Goal: Task Accomplishment & Management: Use online tool/utility

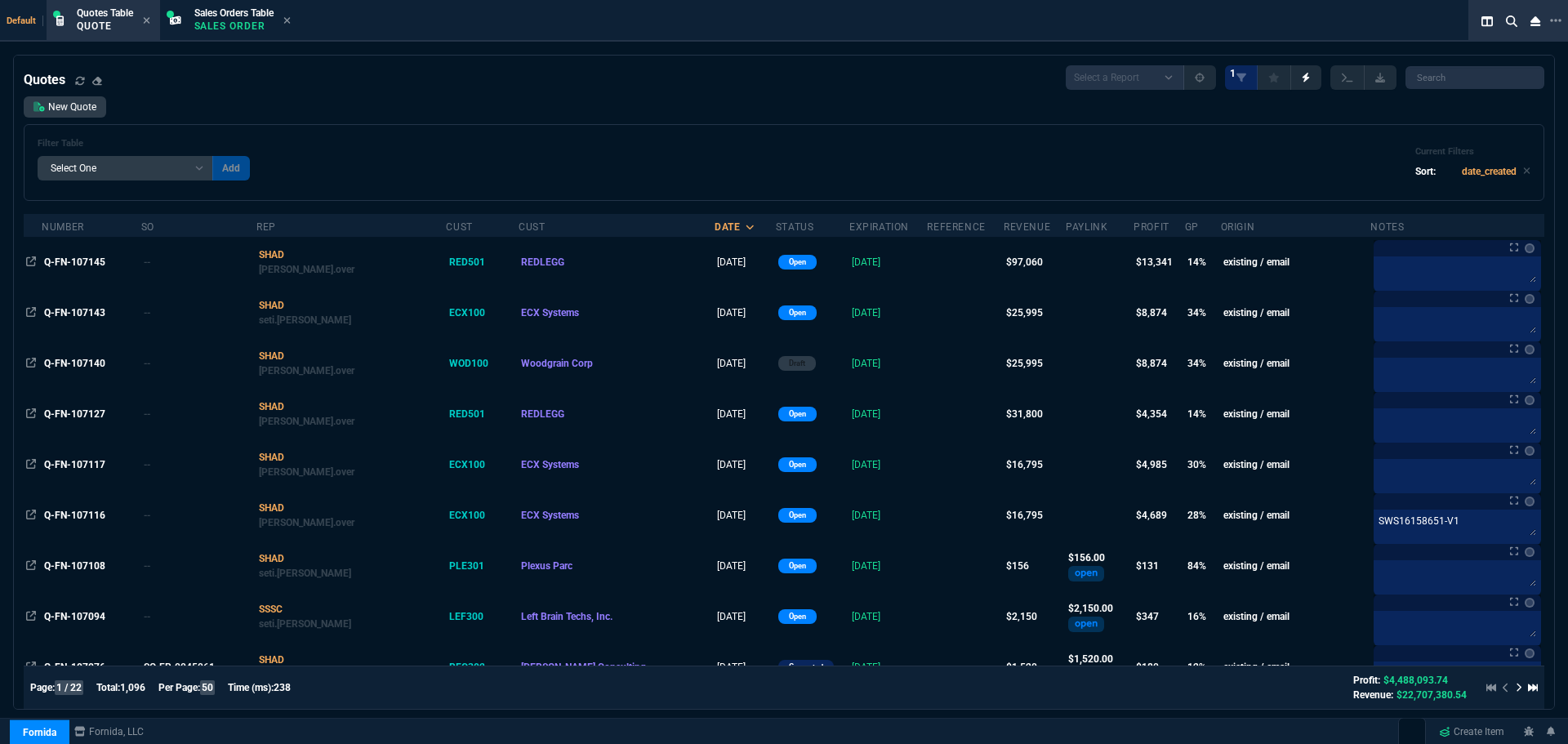
select select "4: SHAD"
select select
click at [73, 108] on link "New Quote" at bounding box center [65, 107] width 83 height 21
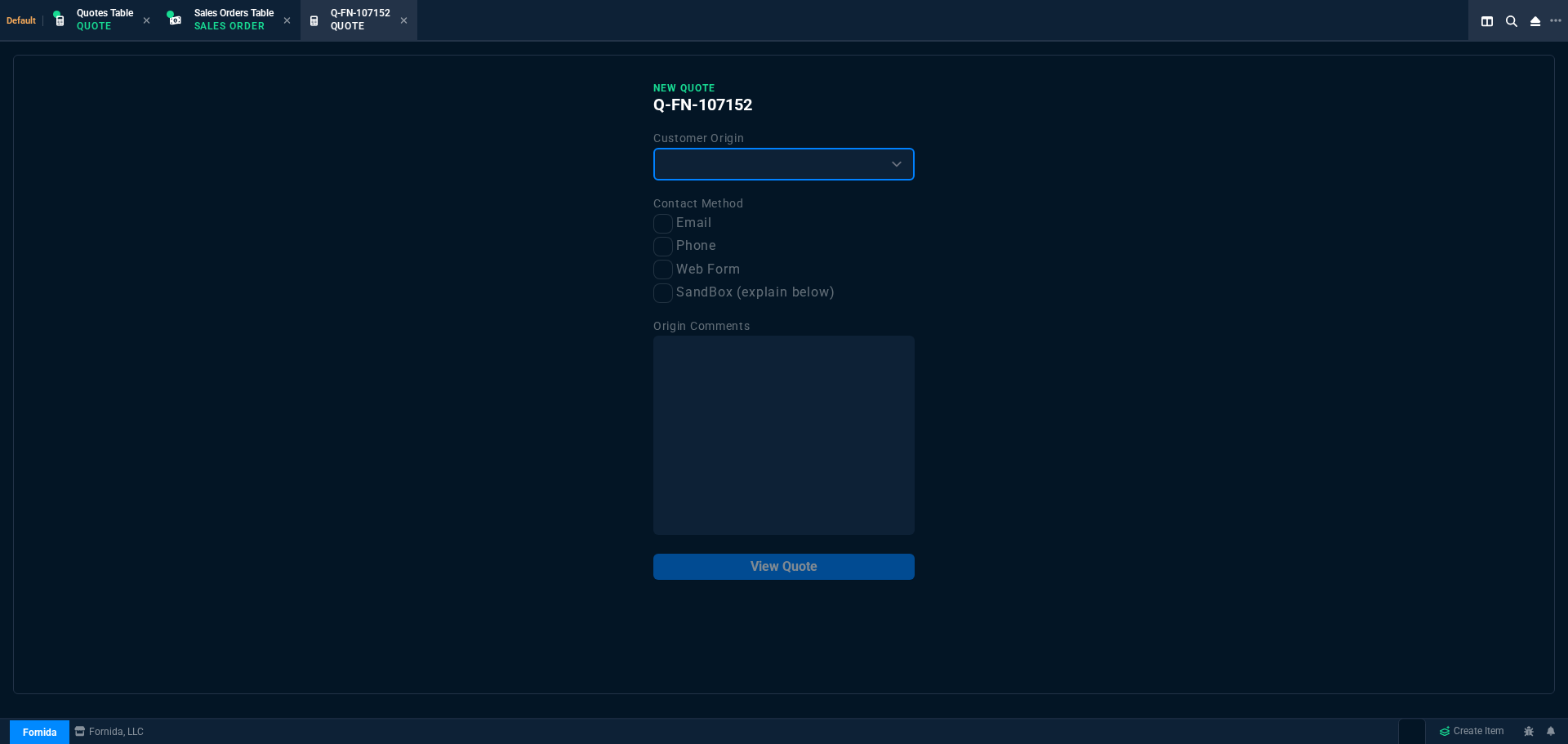
click at [771, 166] on select "Existing Customer Amazon Lead (first order) Website Lead (first order) Called (…" at bounding box center [784, 164] width 261 height 33
select select "existing"
click at [653, 149] on select "Existing Customer Amazon Lead (first order) Website Lead (first order) Called (…" at bounding box center [784, 164] width 261 height 33
click at [664, 220] on input "Email" at bounding box center [663, 224] width 20 height 20
checkbox input "true"
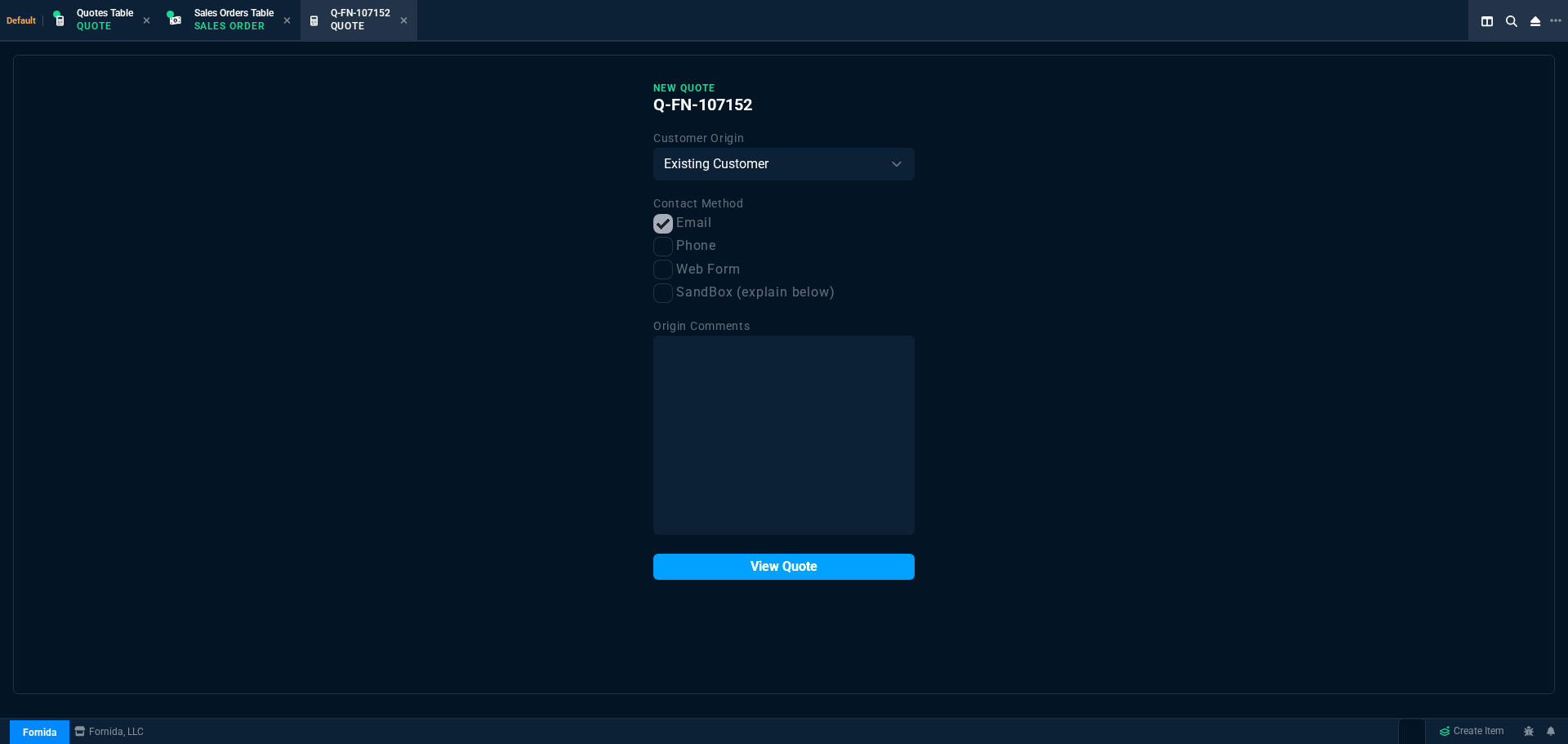
click at [735, 574] on button "View Quote" at bounding box center [784, 566] width 261 height 26
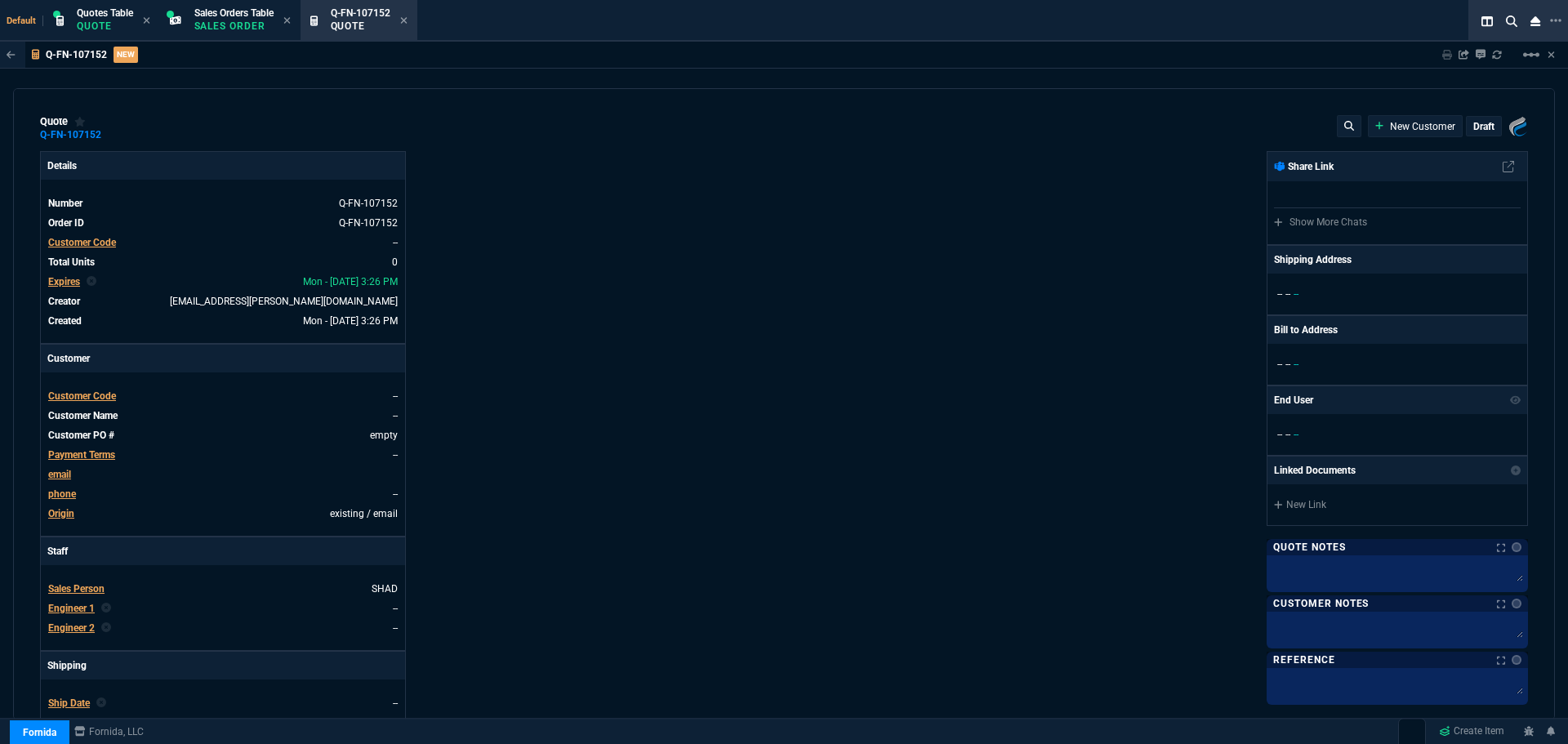
click at [76, 390] on div "Customer Code" at bounding box center [82, 396] width 68 height 15
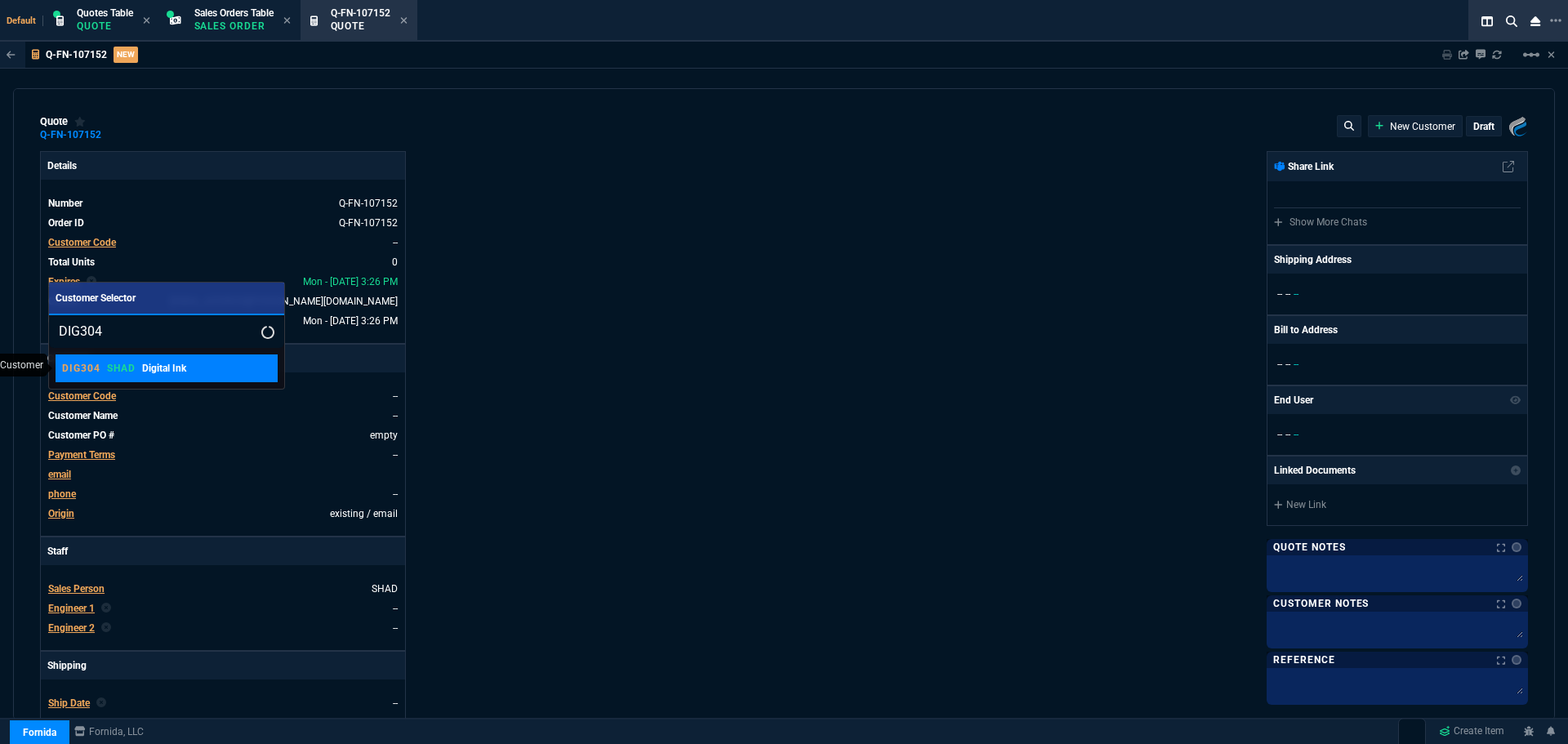
type input "DIG304"
click at [131, 371] on p "SHAD" at bounding box center [121, 368] width 29 height 13
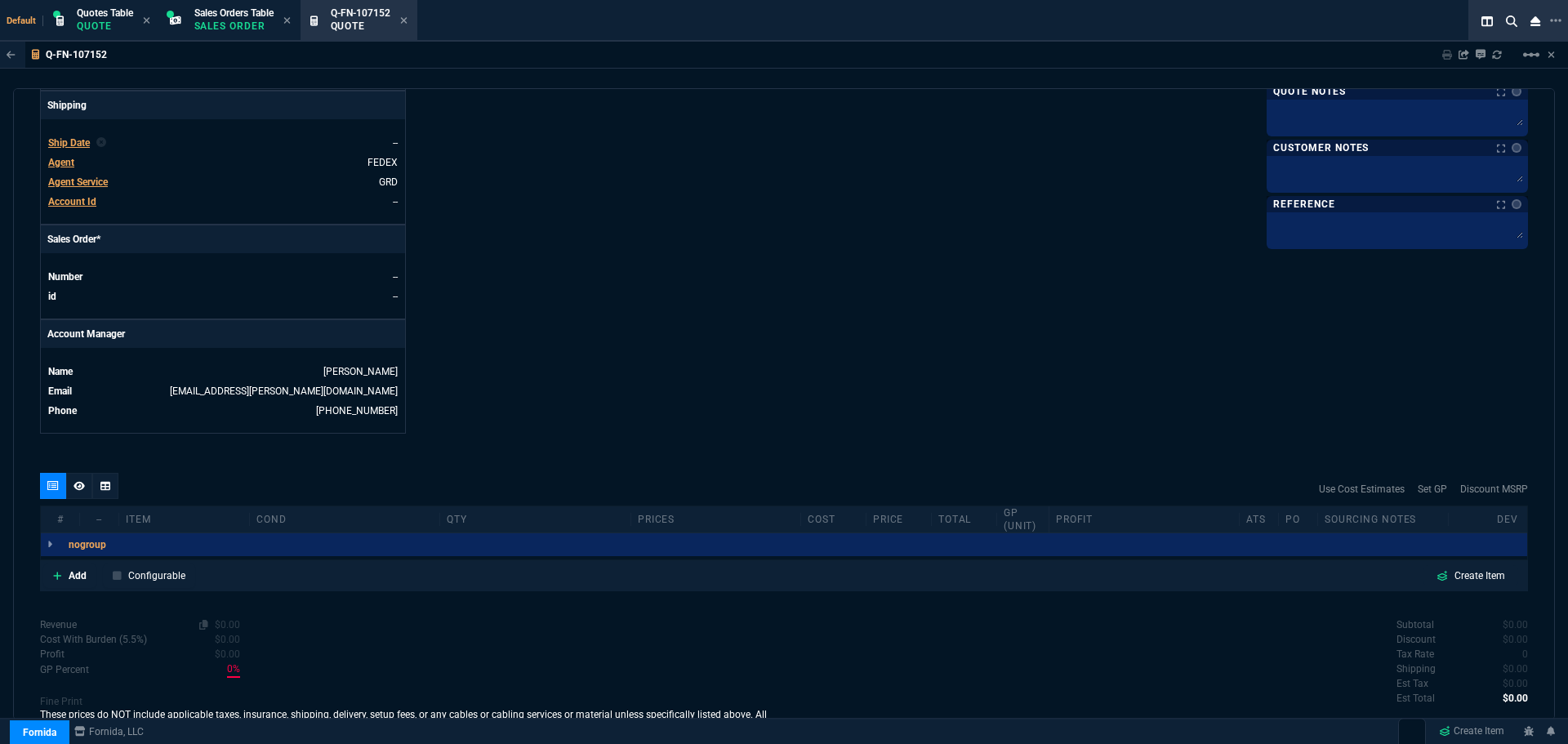
scroll to position [625, 0]
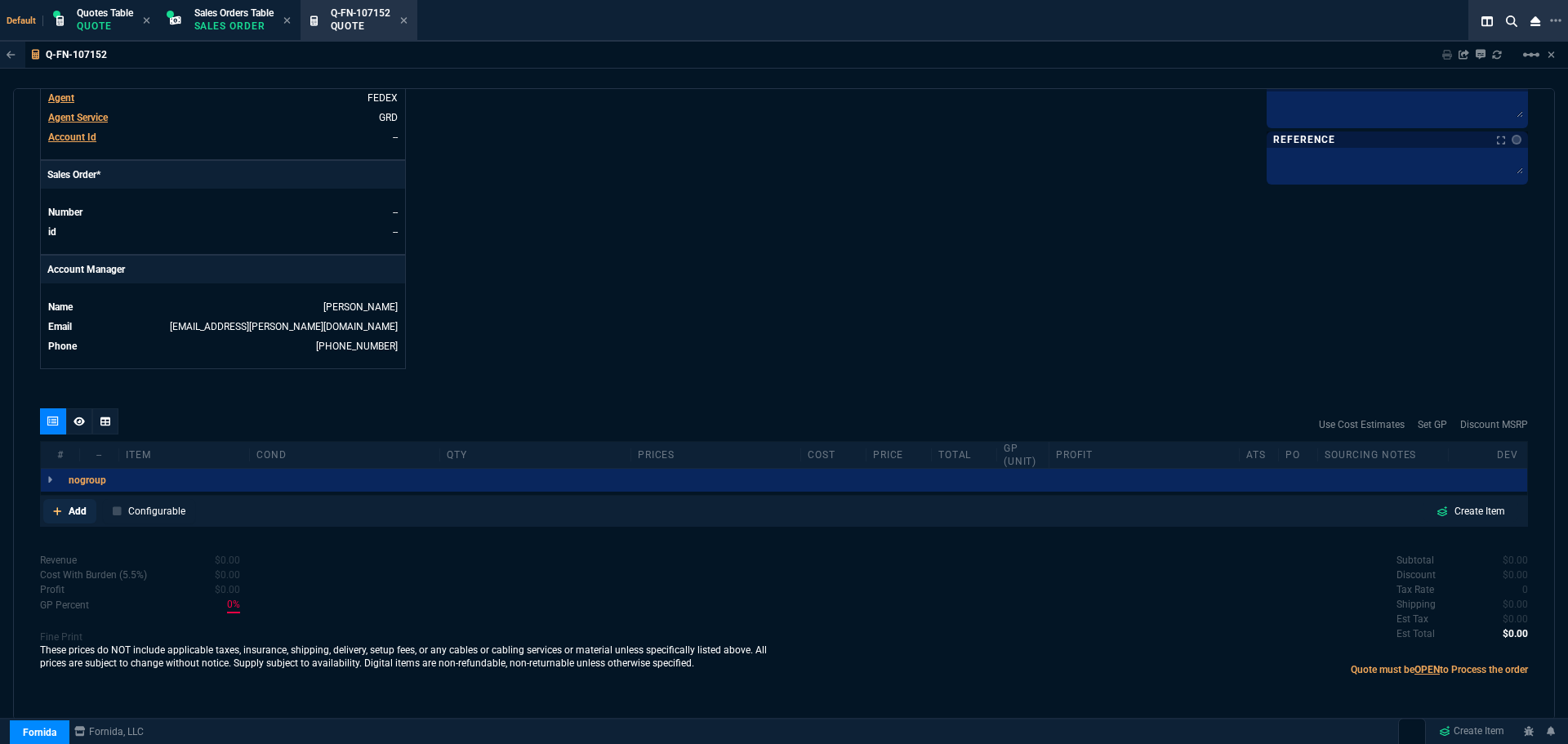
click at [74, 508] on p "Add" at bounding box center [78, 511] width 18 height 15
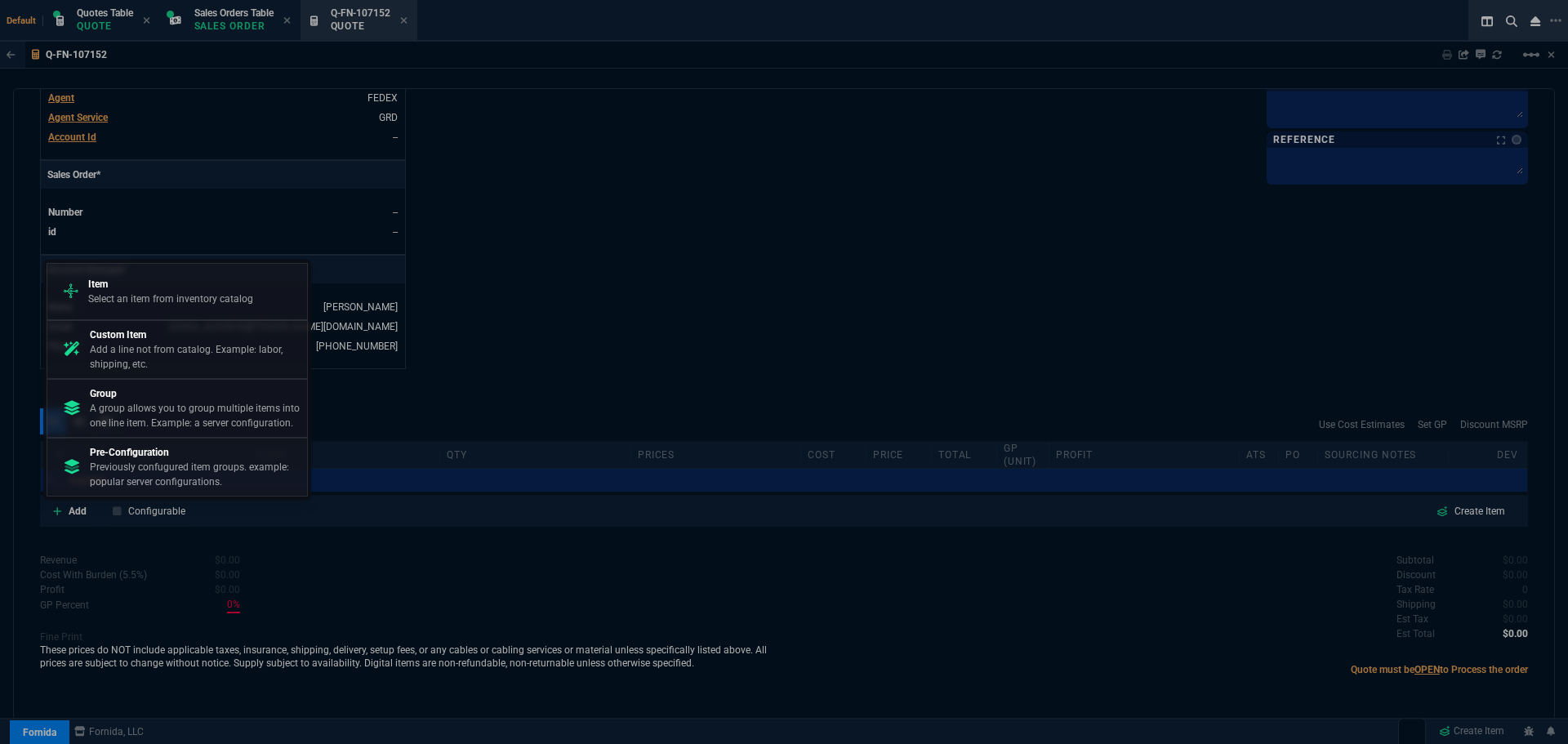
click at [163, 293] on p "Select an item from inventory catalog" at bounding box center [169, 298] width 164 height 15
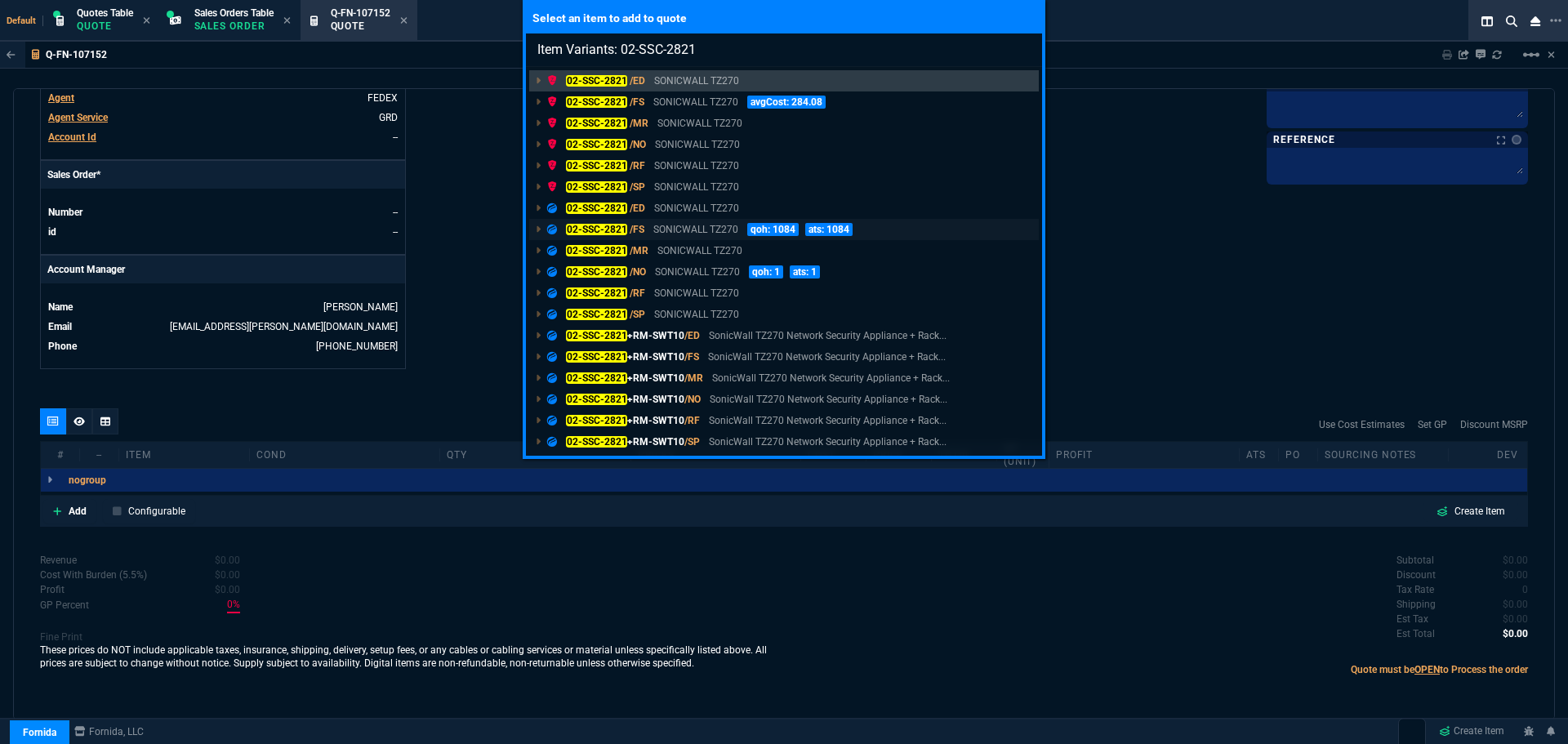
type input "Item Variants: 02-SSC-2821"
click at [586, 226] on mark "02-SSC-2821" at bounding box center [596, 228] width 61 height 11
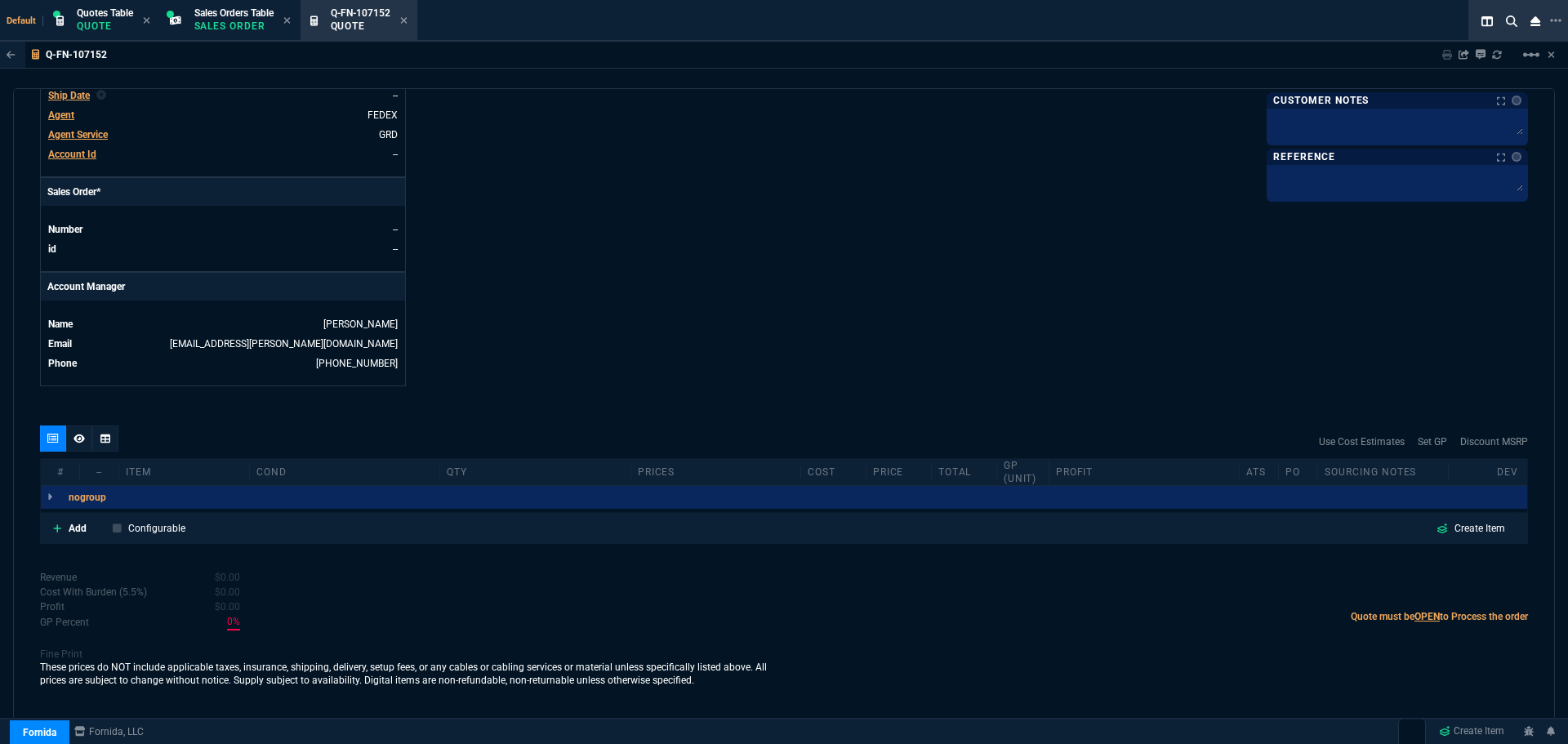
scroll to position [607, 0]
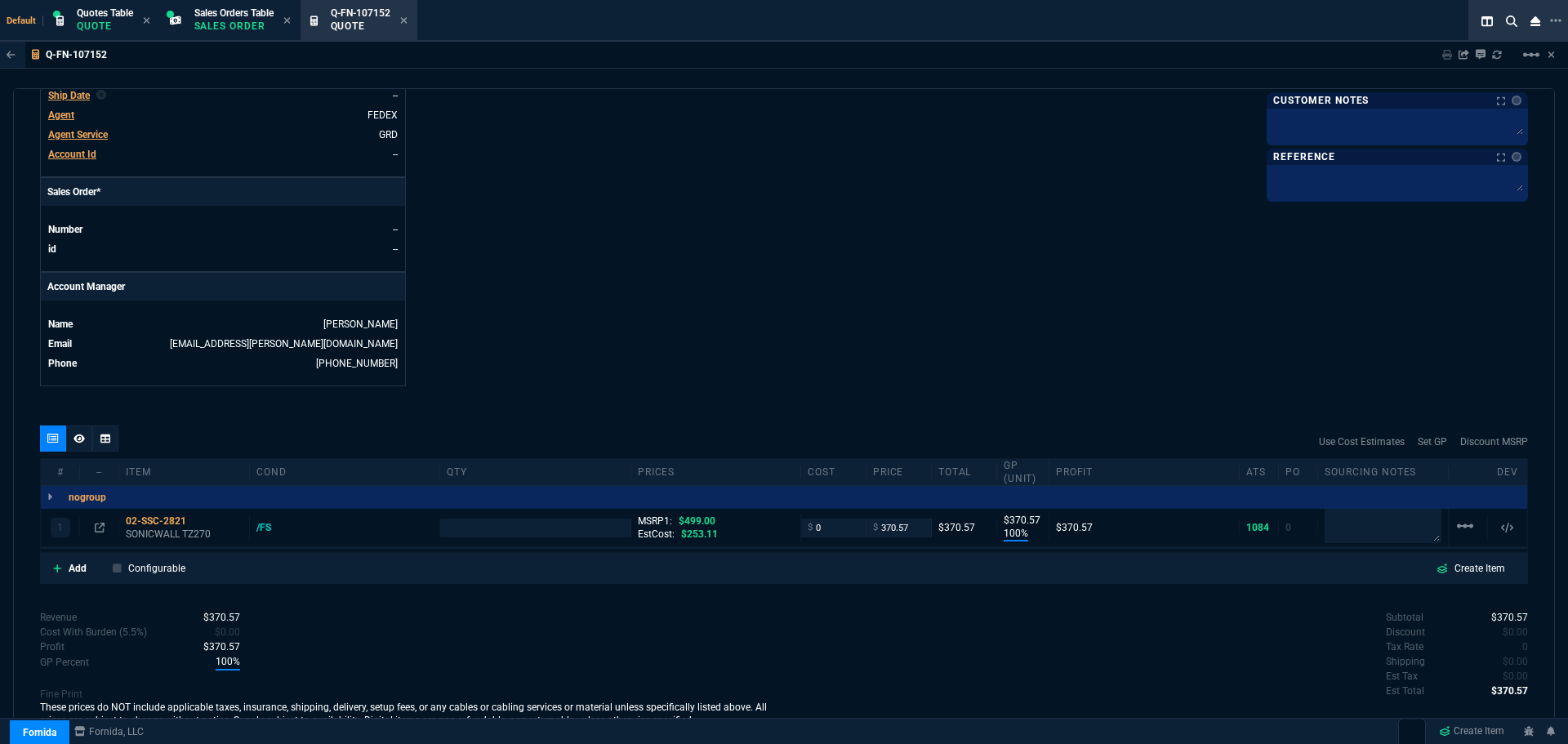
type input "100"
type input "371"
type input "26"
click at [476, 531] on input "number" at bounding box center [534, 528] width 176 height 19
type input "1"
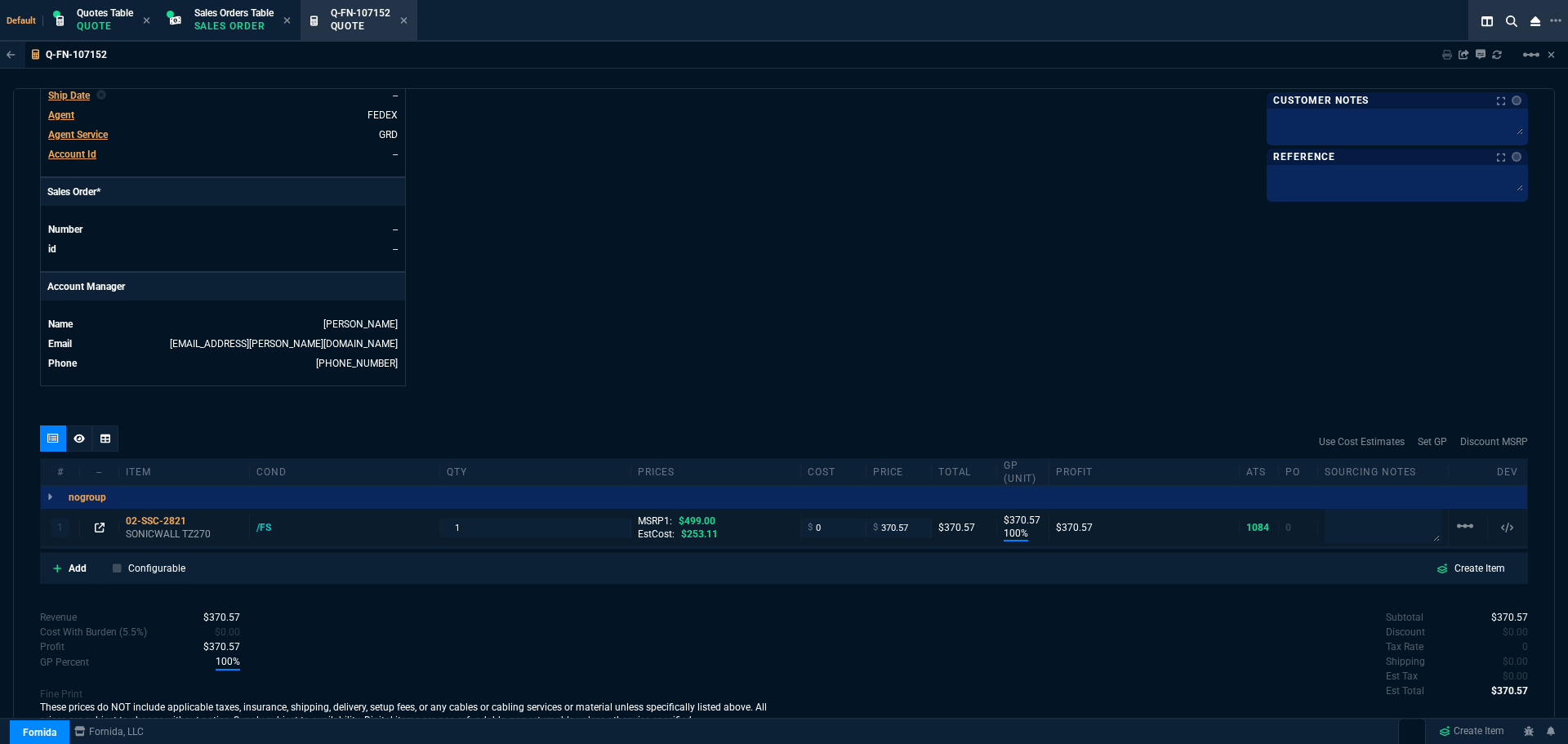
click at [97, 529] on icon at bounding box center [100, 528] width 10 height 10
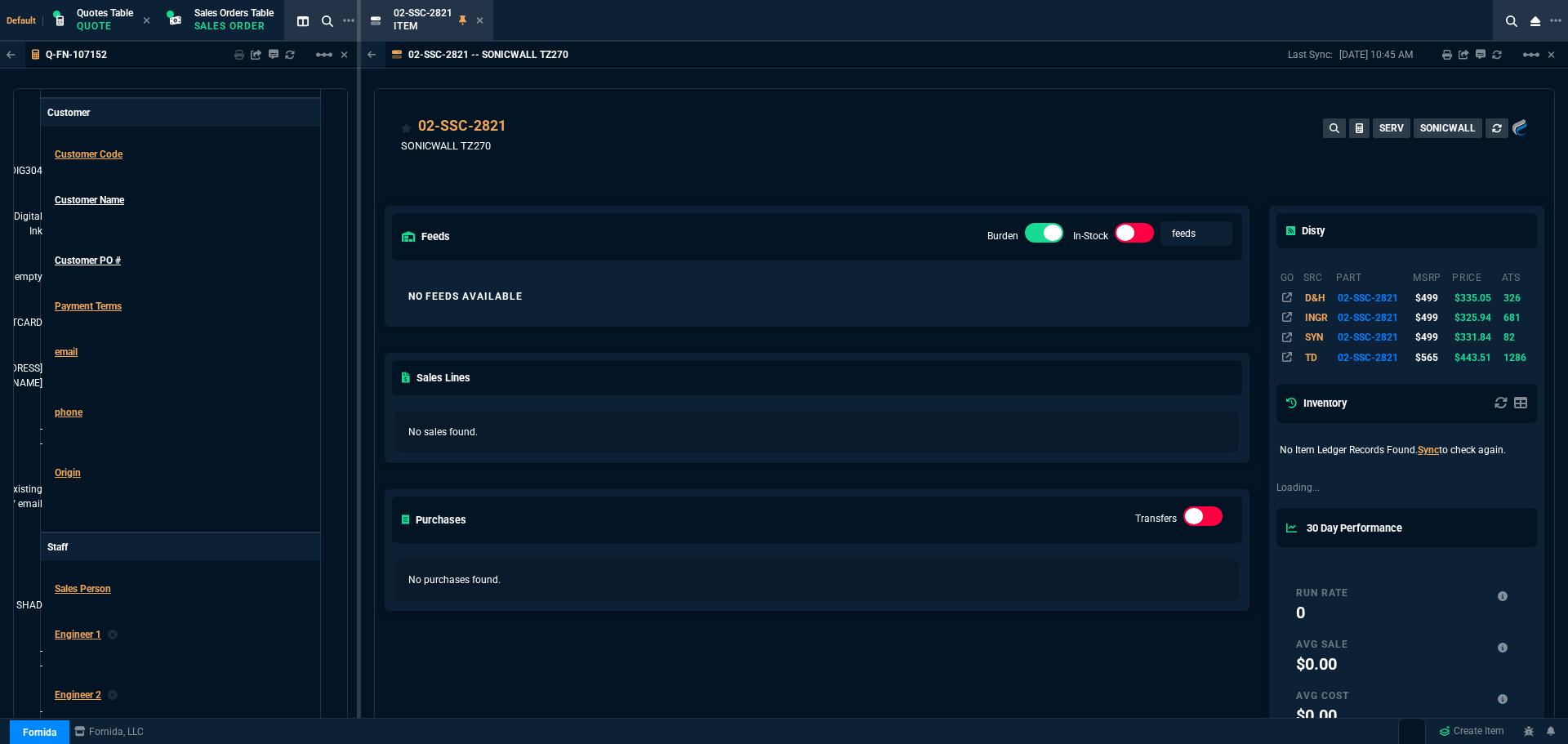
scroll to position [630, 0]
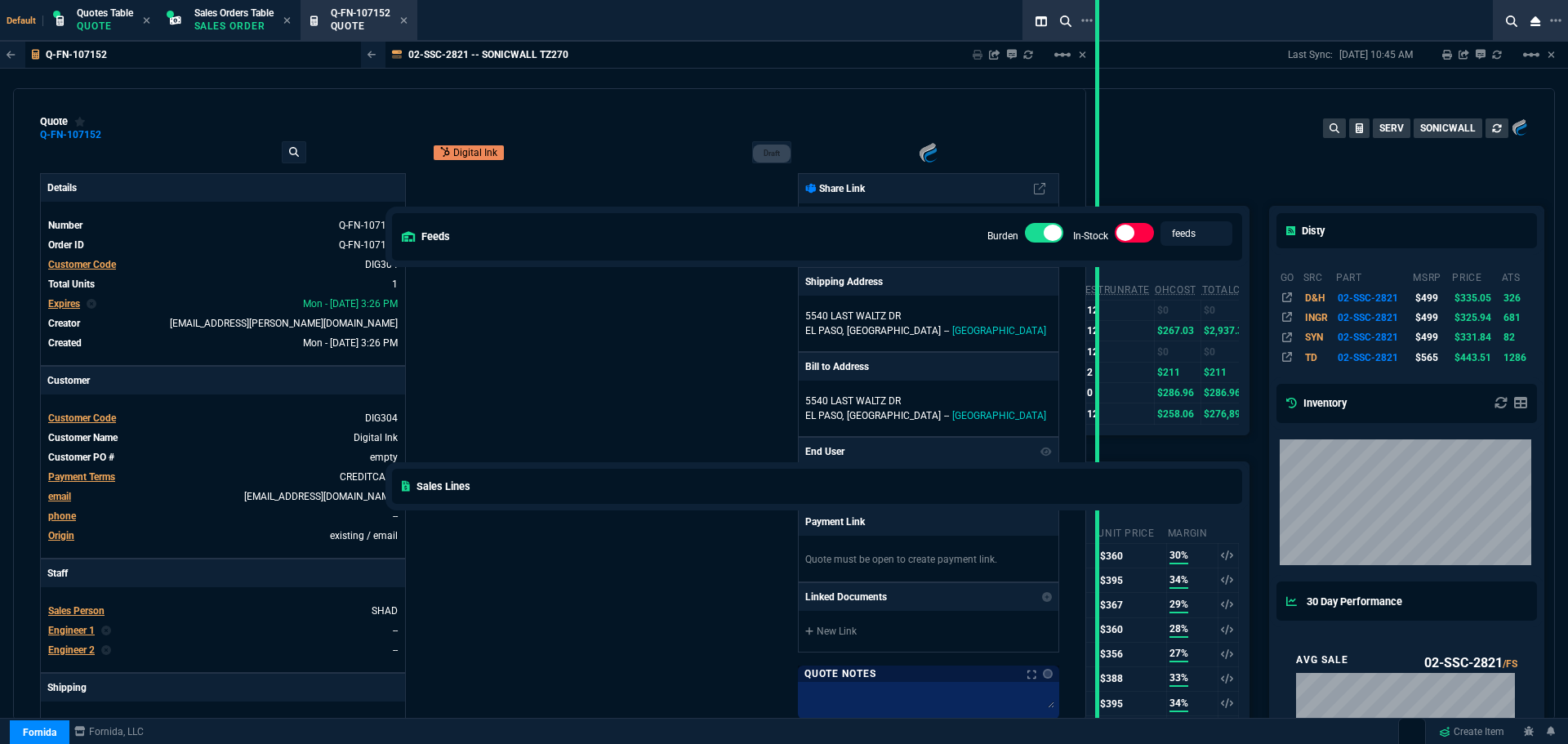
drag, startPoint x: 357, startPoint y: 278, endPoint x: 1096, endPoint y: 402, distance: 749.3
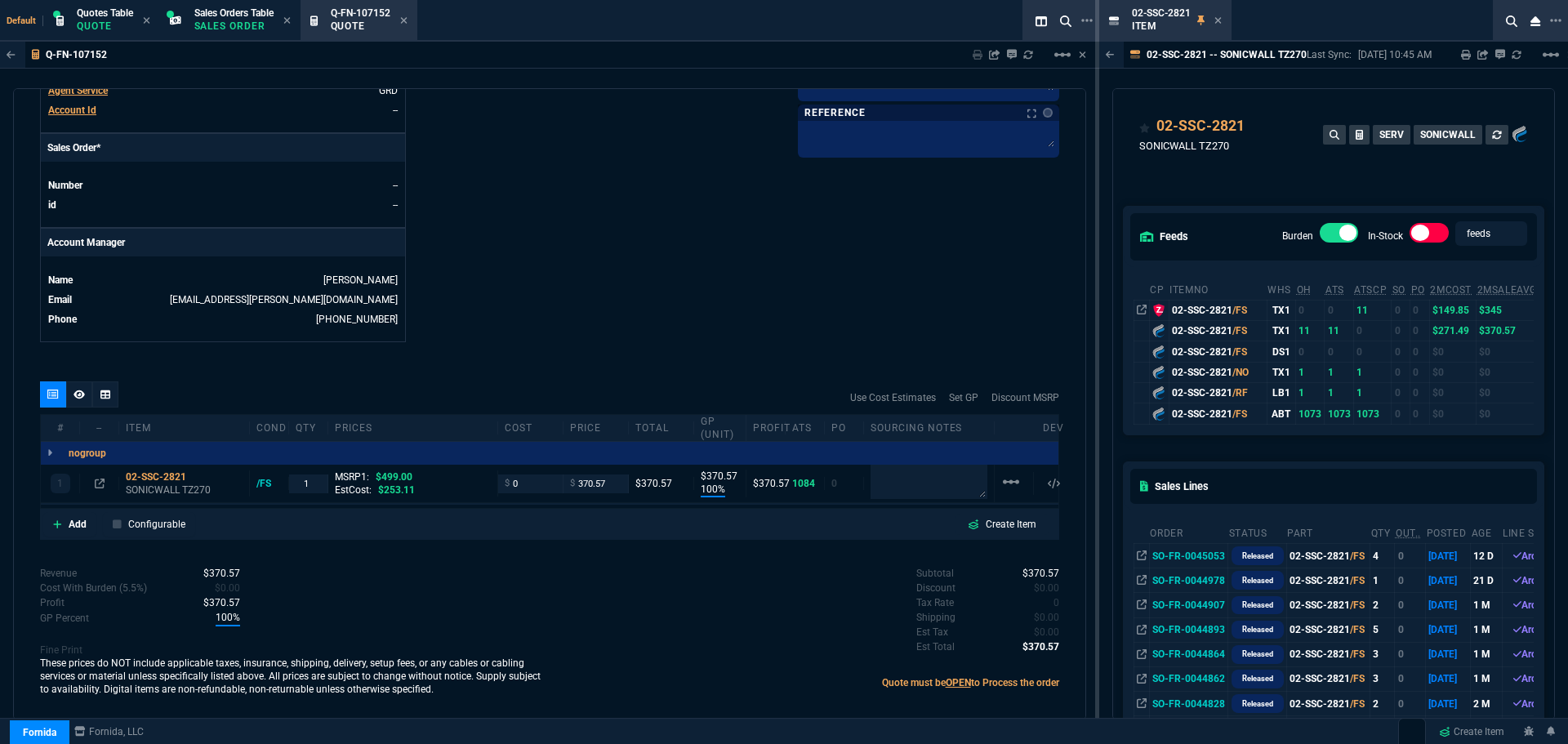
scroll to position [665, 0]
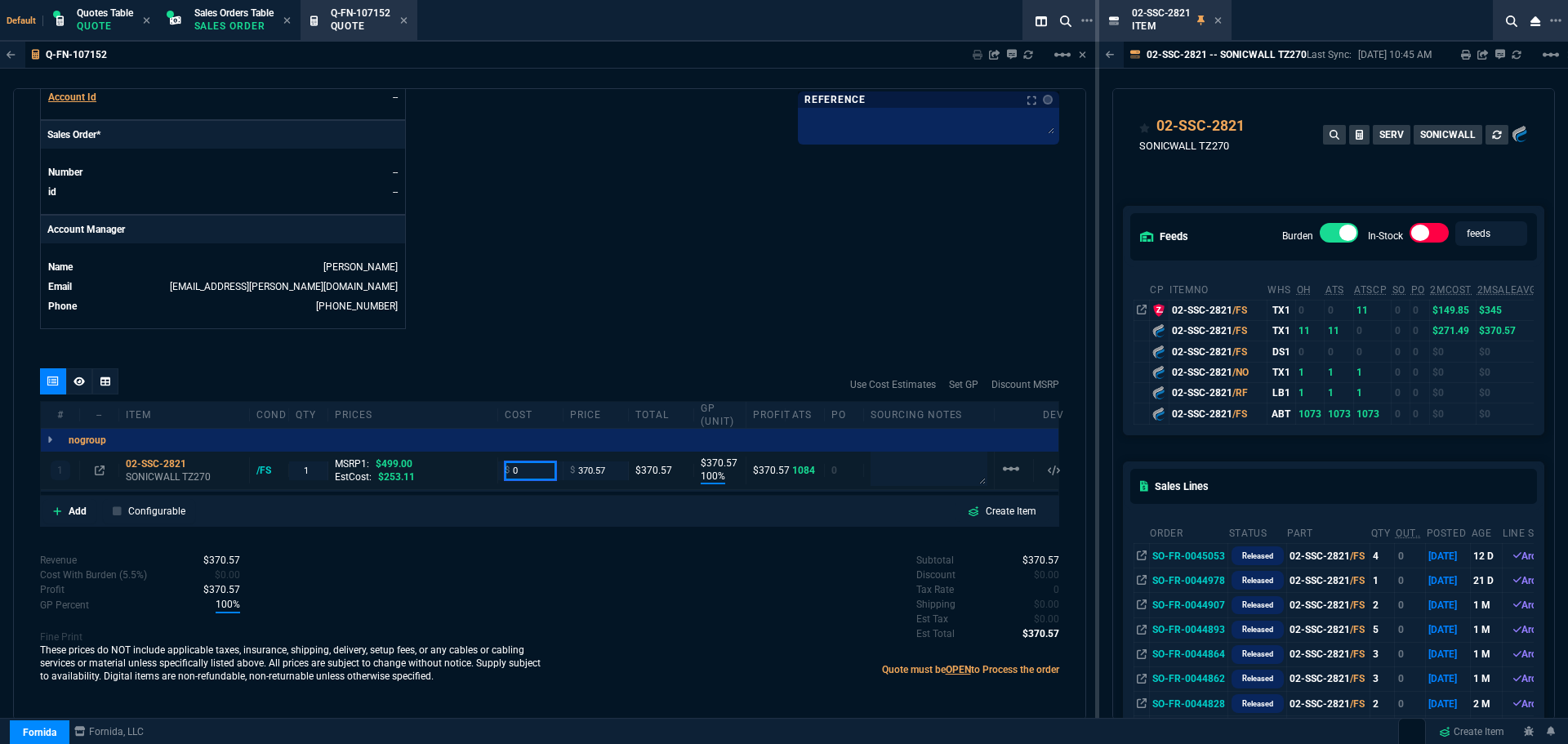
click at [552, 475] on input "0" at bounding box center [530, 471] width 52 height 19
click at [535, 472] on input "272" at bounding box center [530, 471] width 52 height 19
type input "275"
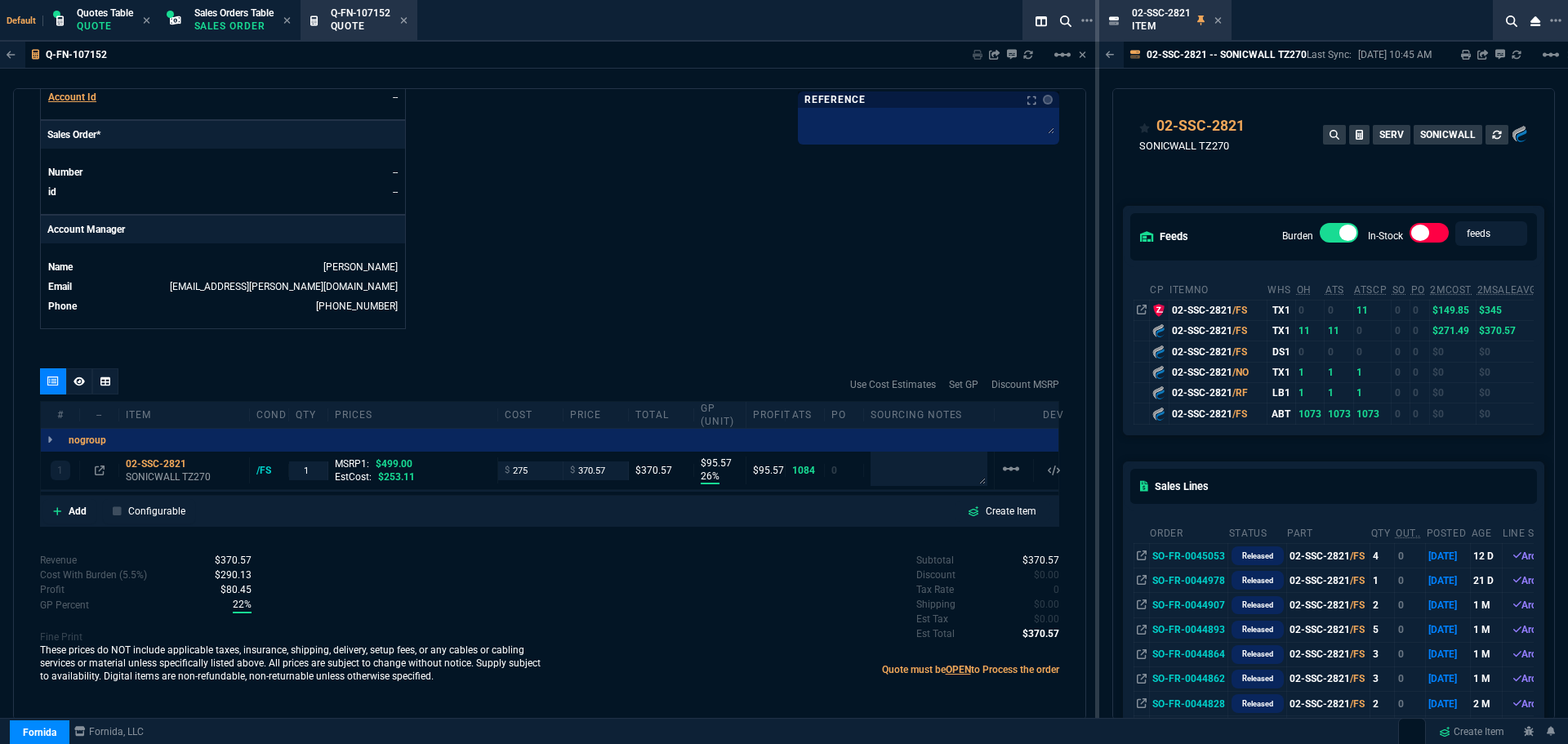
scroll to position [586, 0]
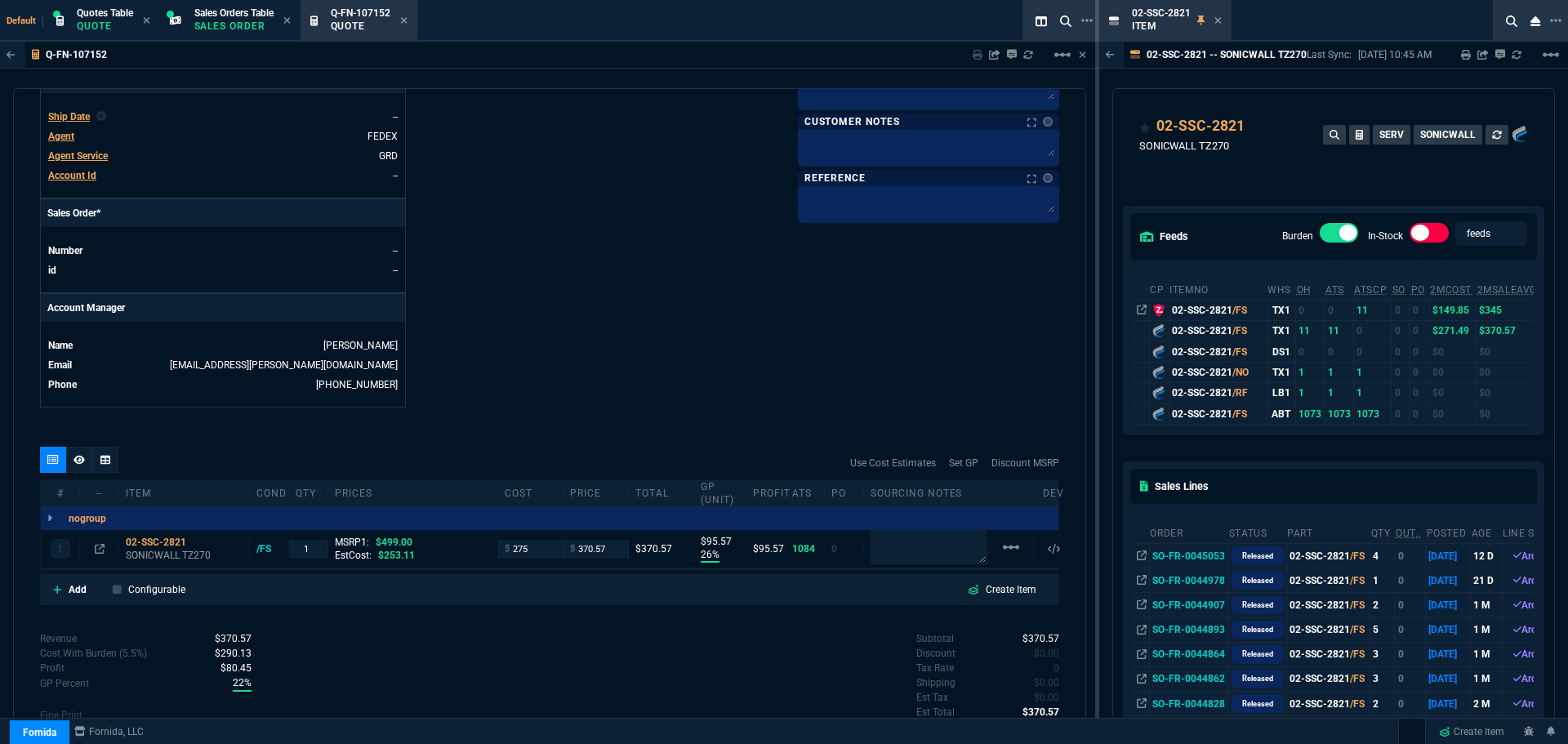
type input "26"
type input "96"
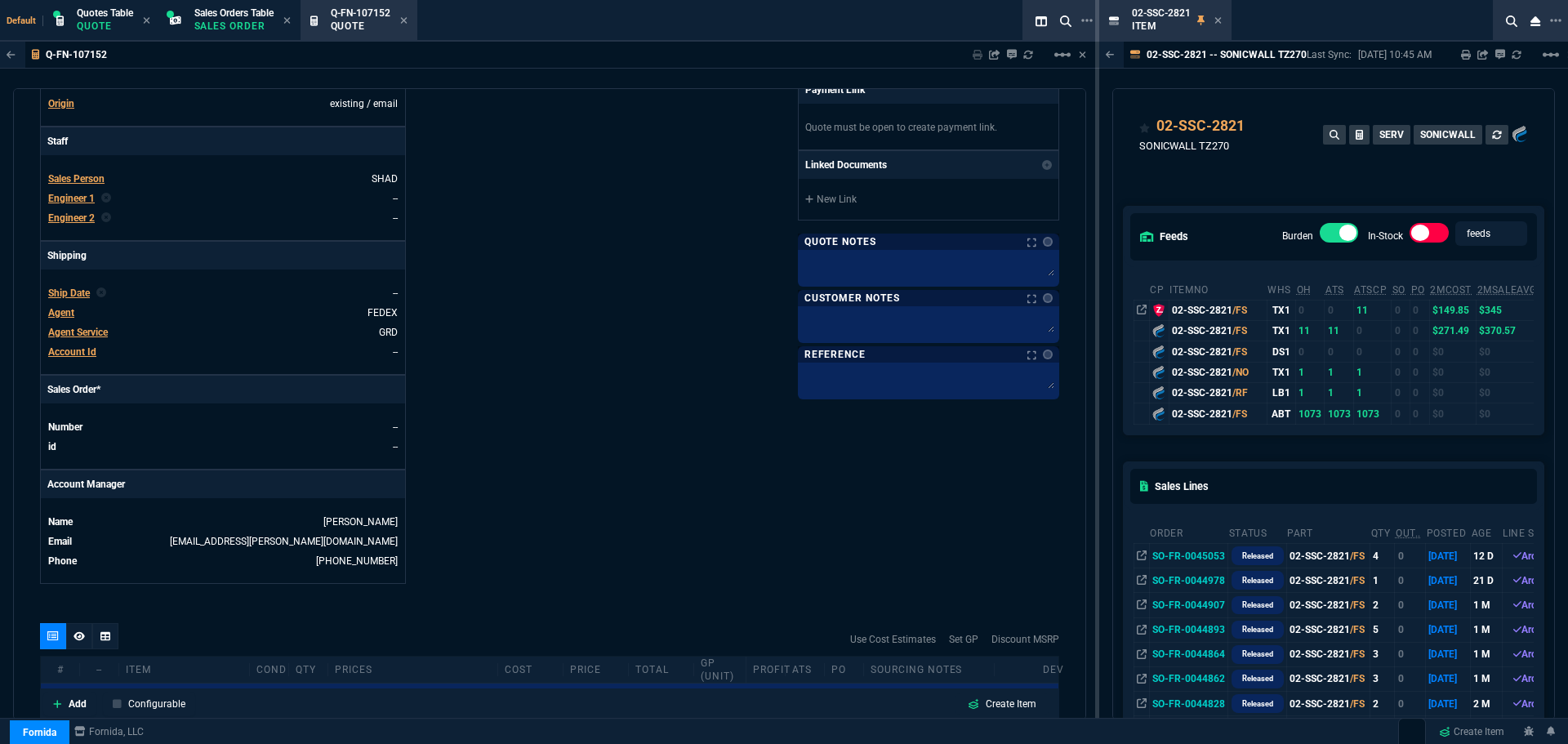
scroll to position [423, 0]
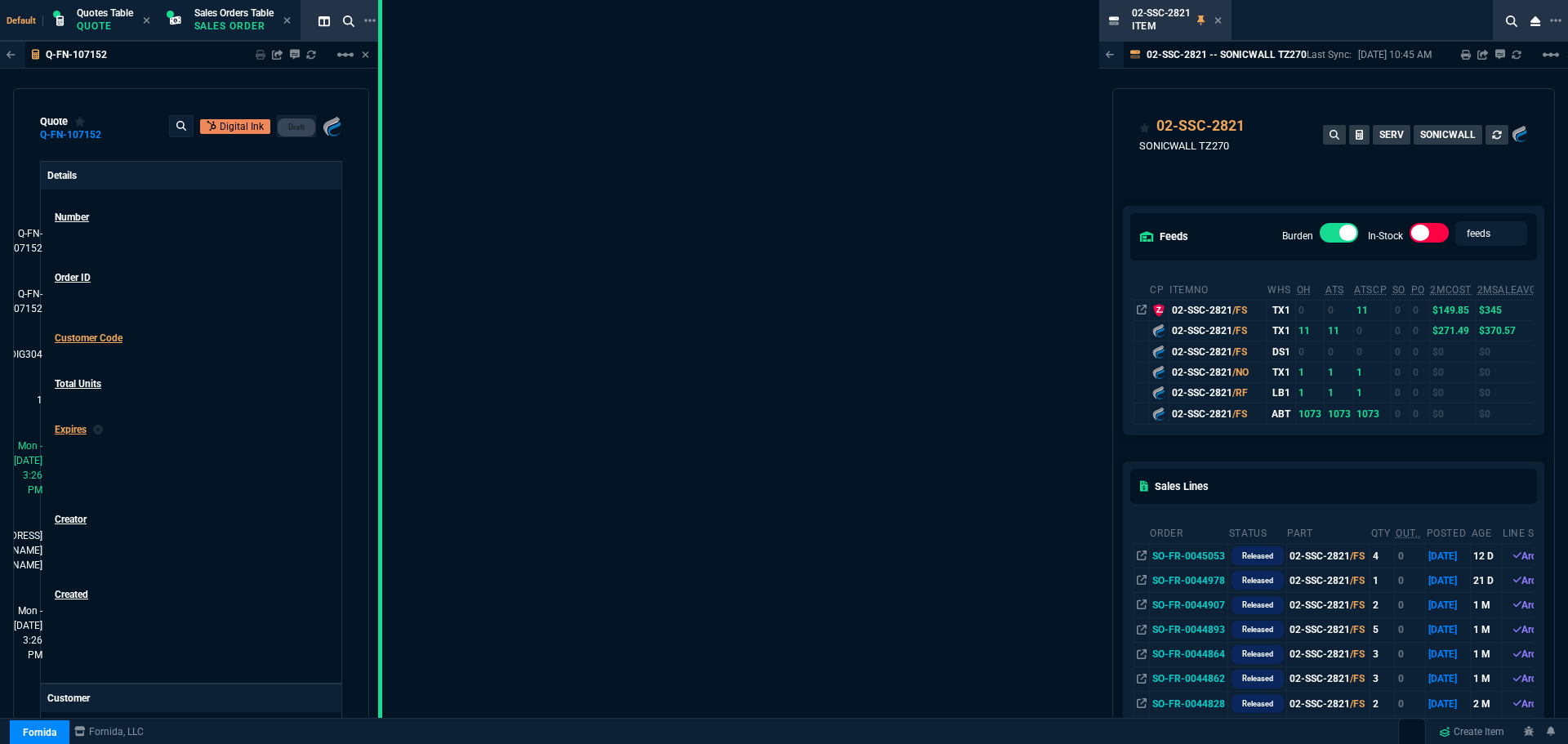
drag, startPoint x: 1098, startPoint y: 398, endPoint x: 381, endPoint y: 451, distance: 719.0
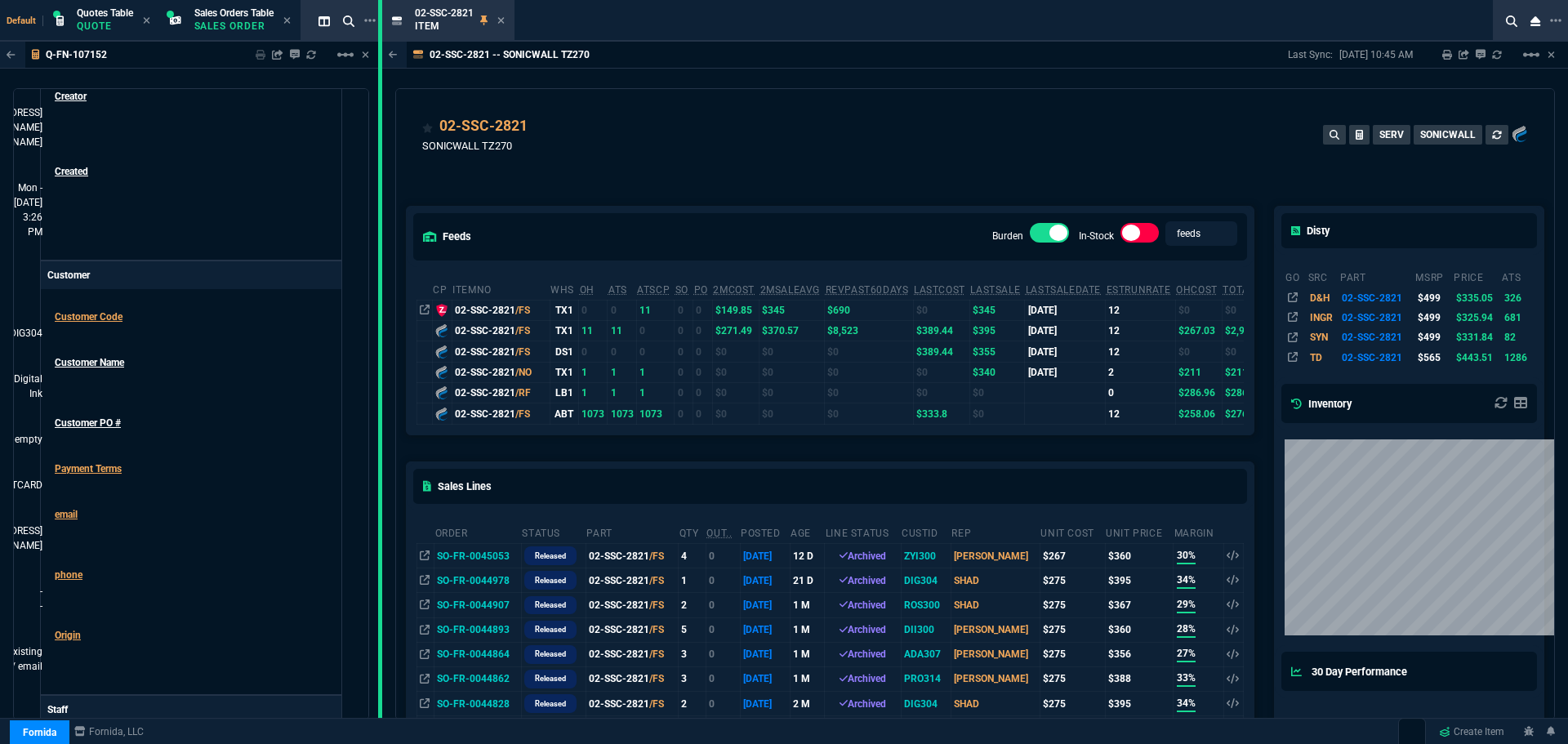
scroll to position [445, 0]
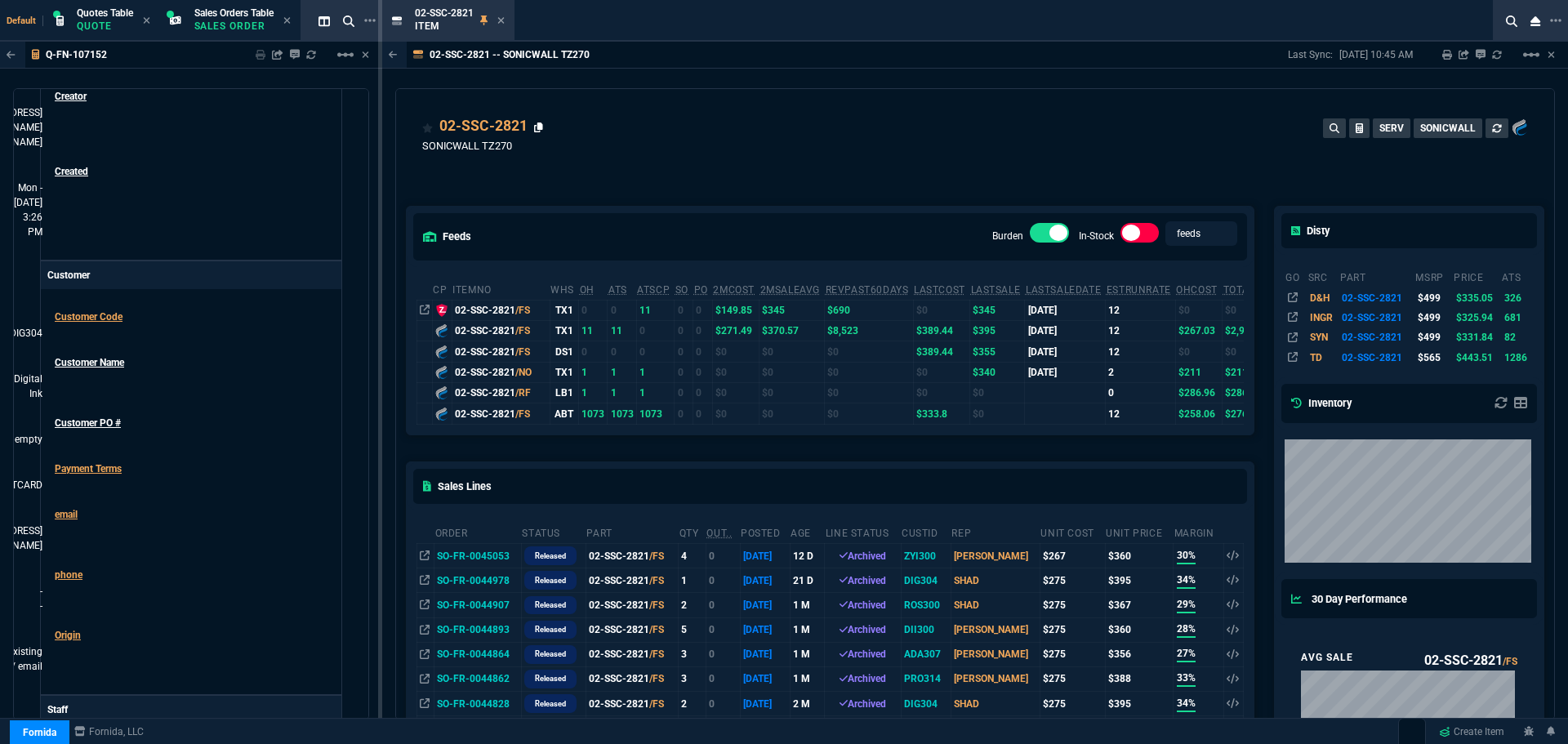
click at [539, 126] on icon at bounding box center [538, 128] width 9 height 10
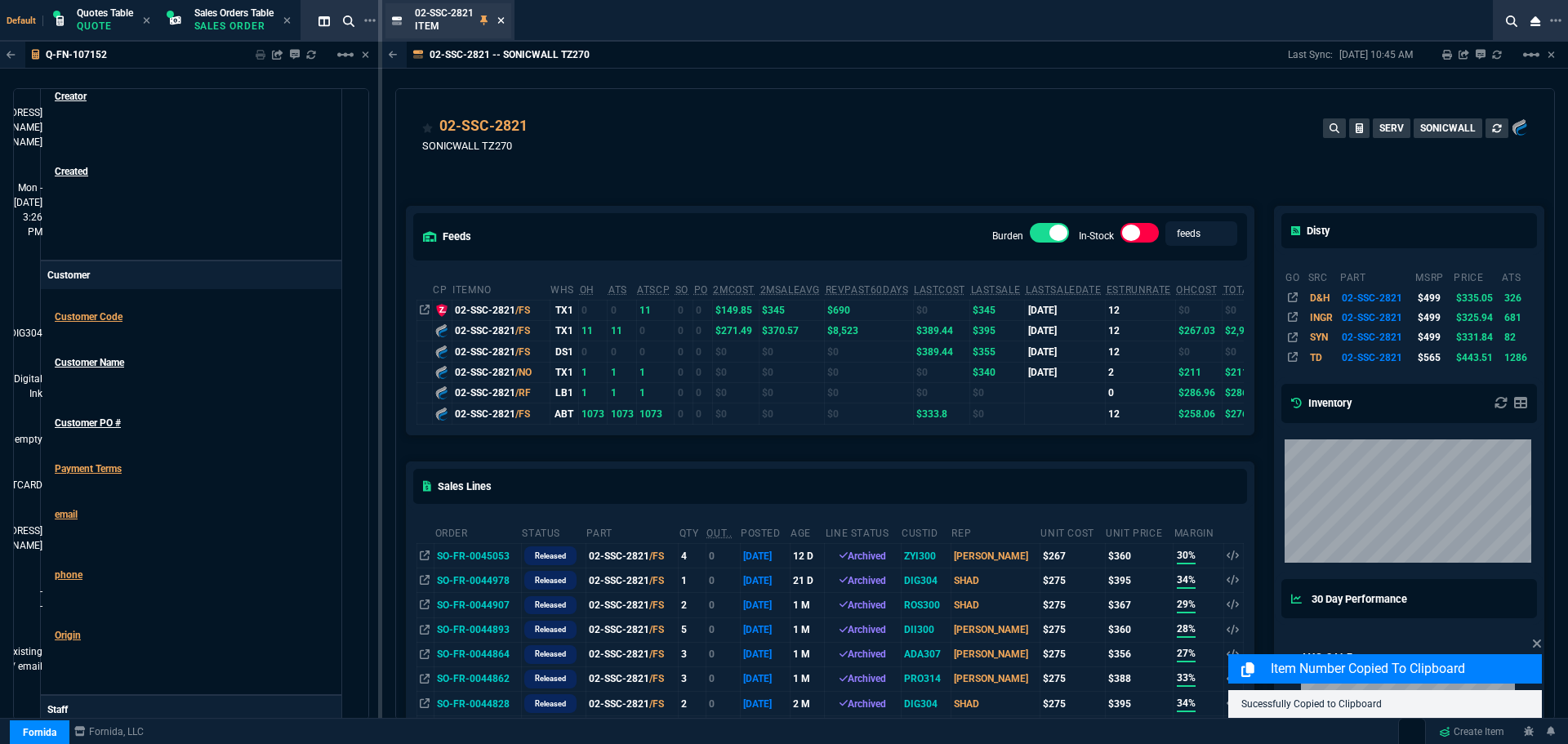
click at [499, 20] on icon at bounding box center [500, 20] width 7 height 7
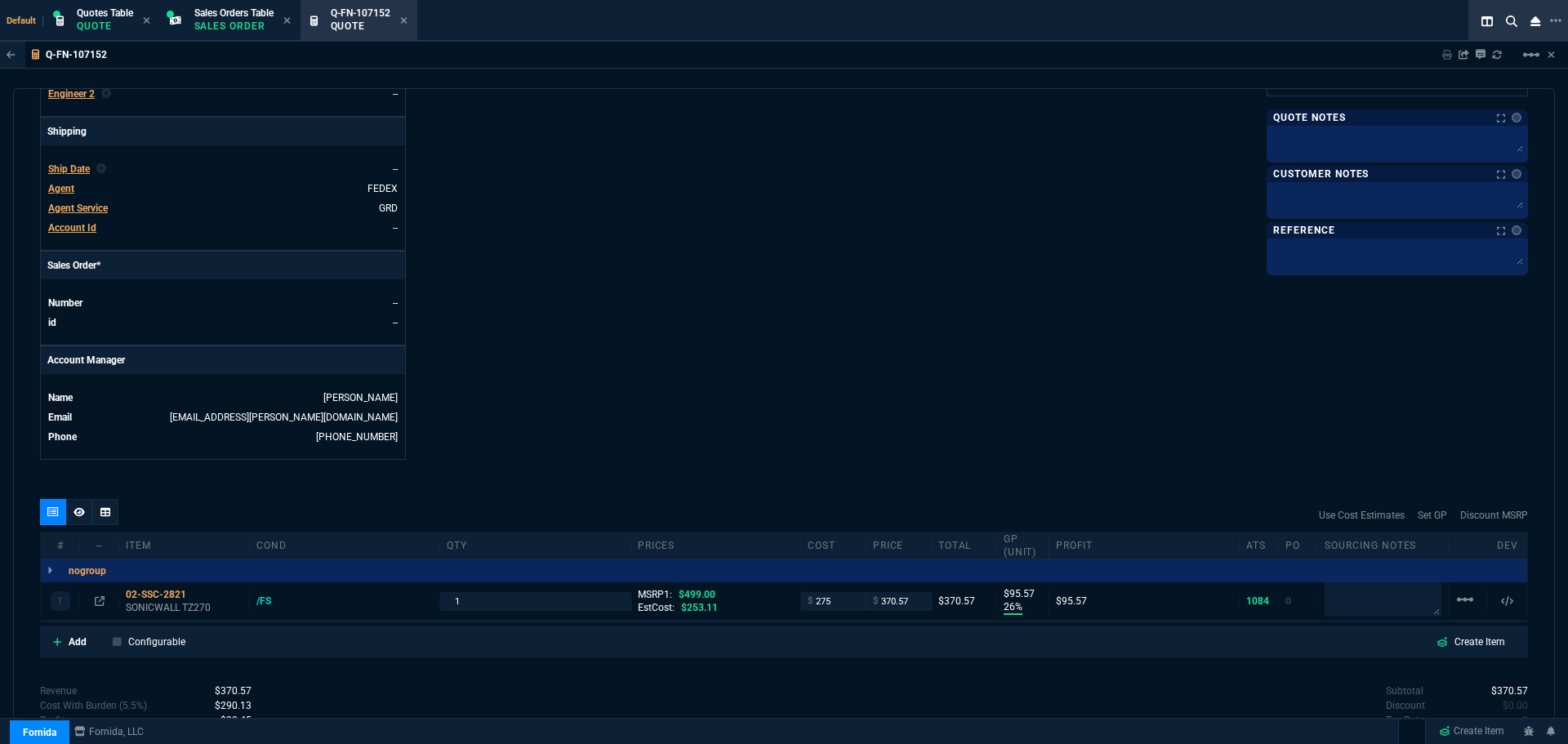
scroll to position [665, 0]
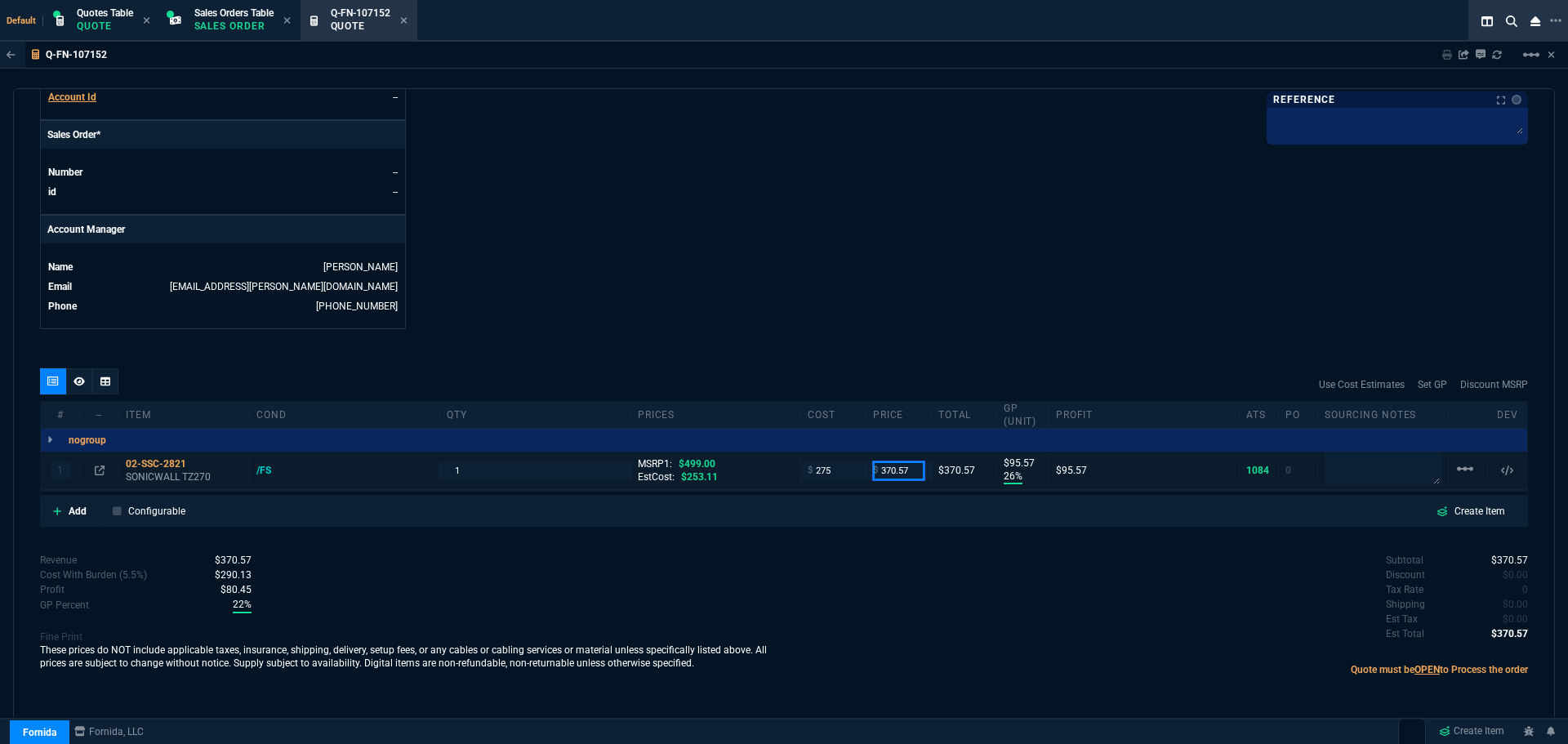
click at [909, 471] on input "370.57" at bounding box center [899, 471] width 52 height 19
type input "395"
type input "30"
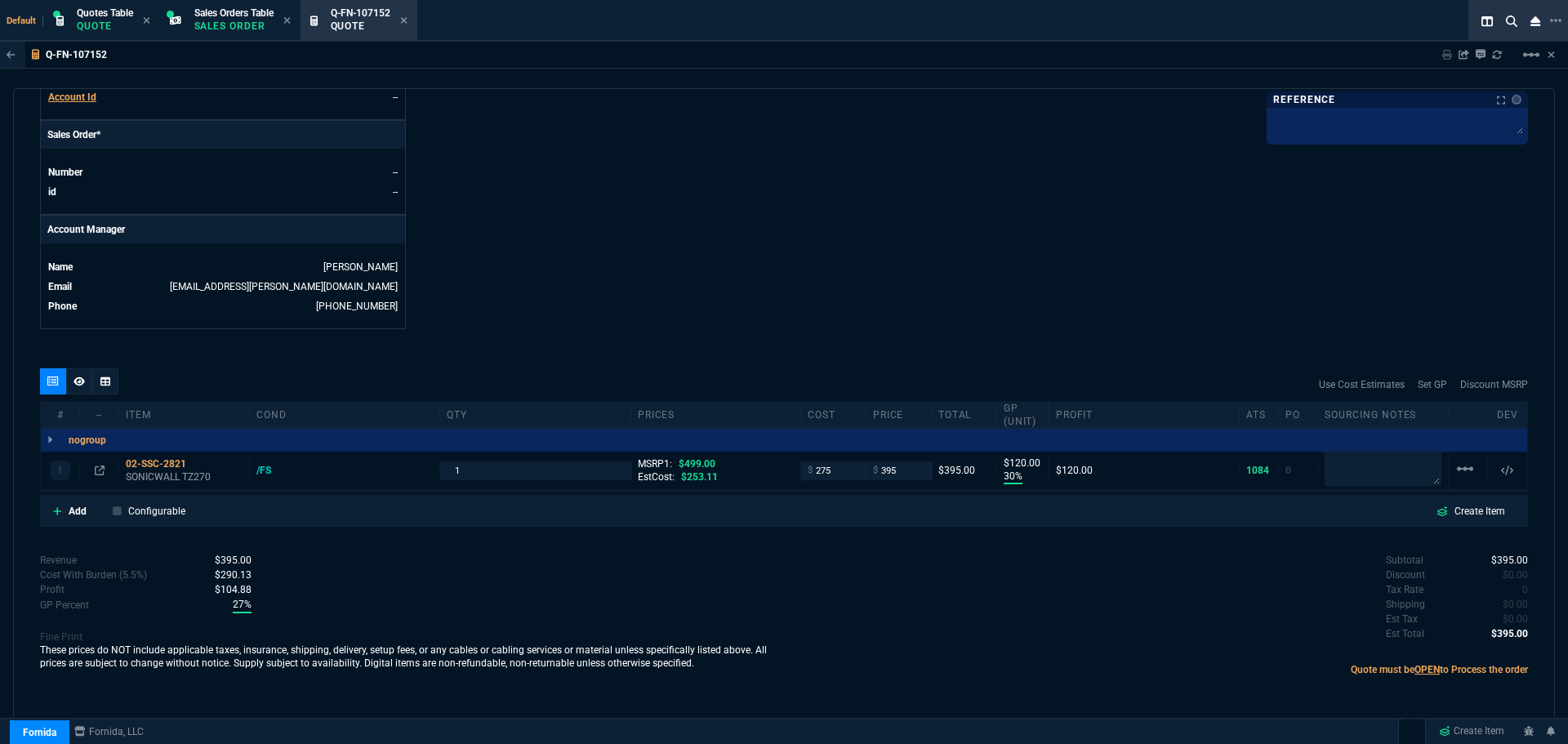
type input "120"
type input "21"
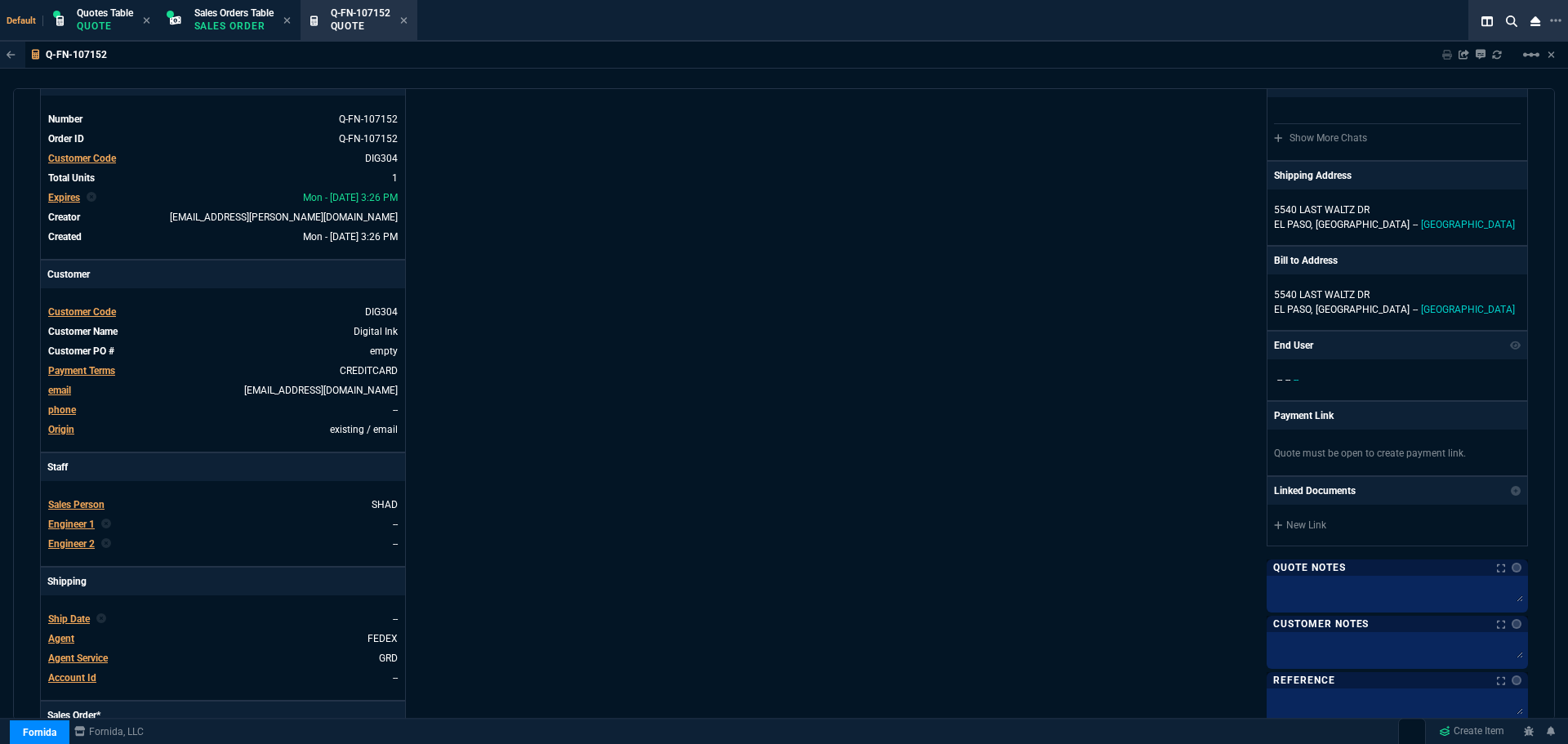
scroll to position [0, 0]
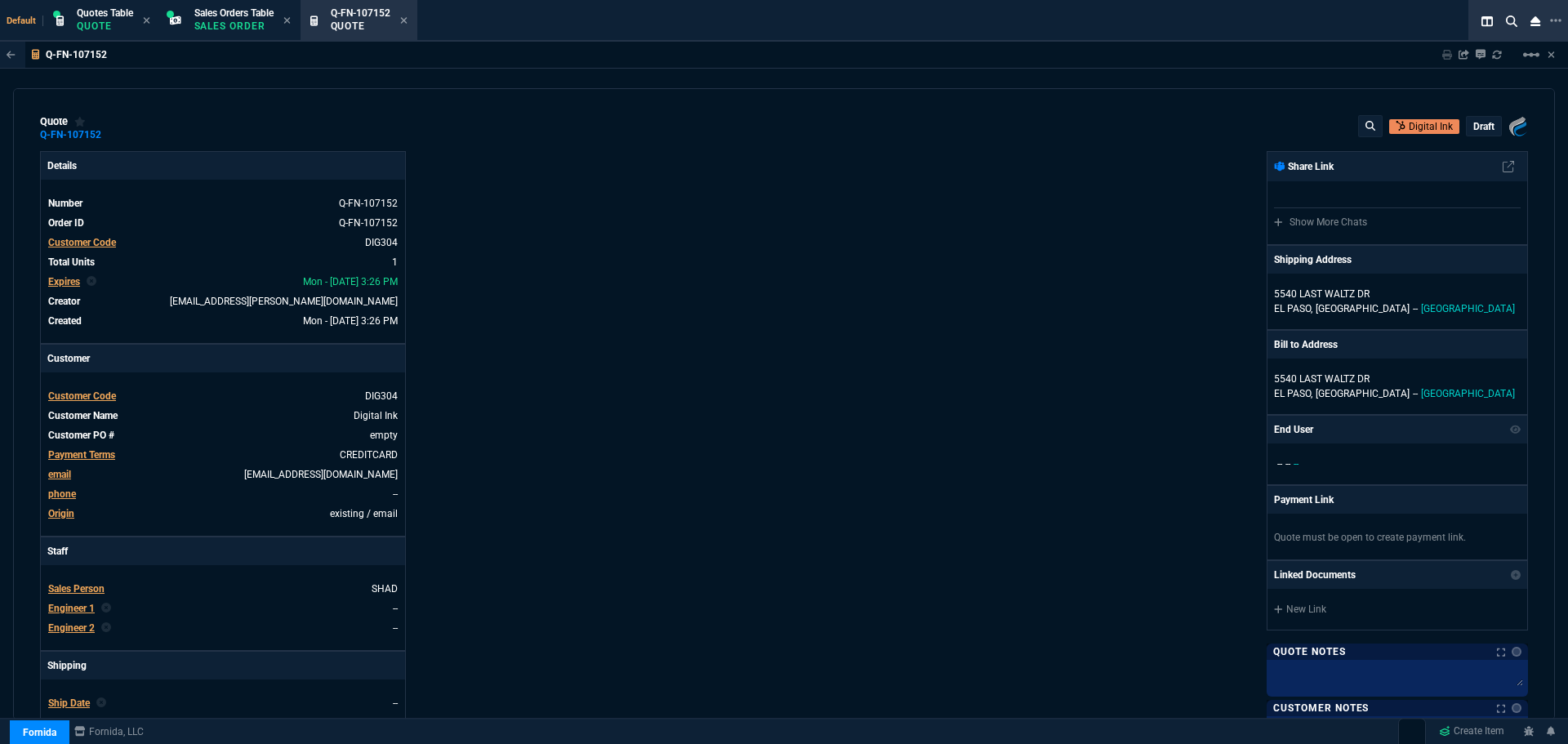
click at [1483, 131] on p "draft" at bounding box center [1483, 126] width 21 height 13
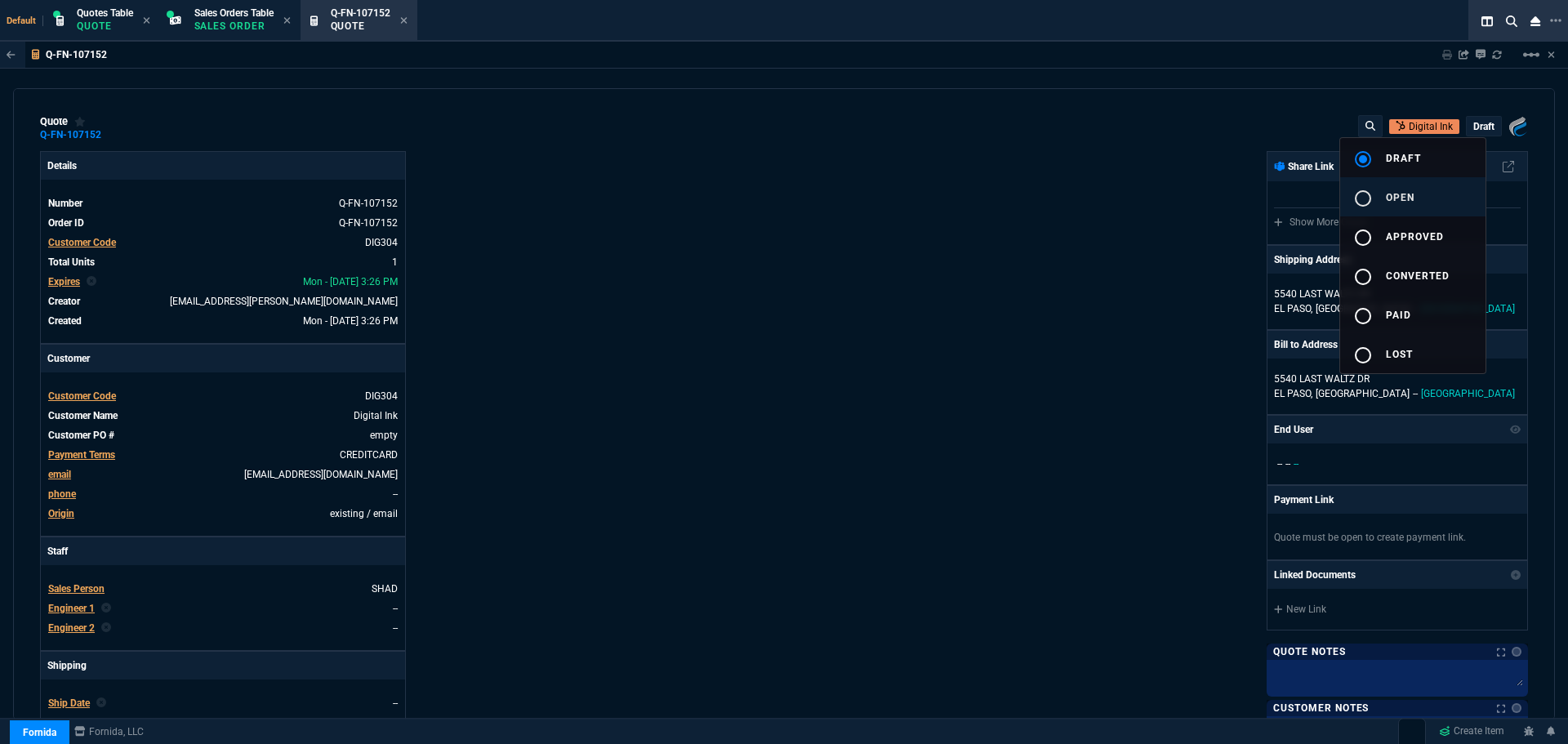
click at [1371, 196] on mat-icon "radio_button_unchecked" at bounding box center [1363, 198] width 20 height 20
click at [960, 264] on div at bounding box center [784, 372] width 1568 height 744
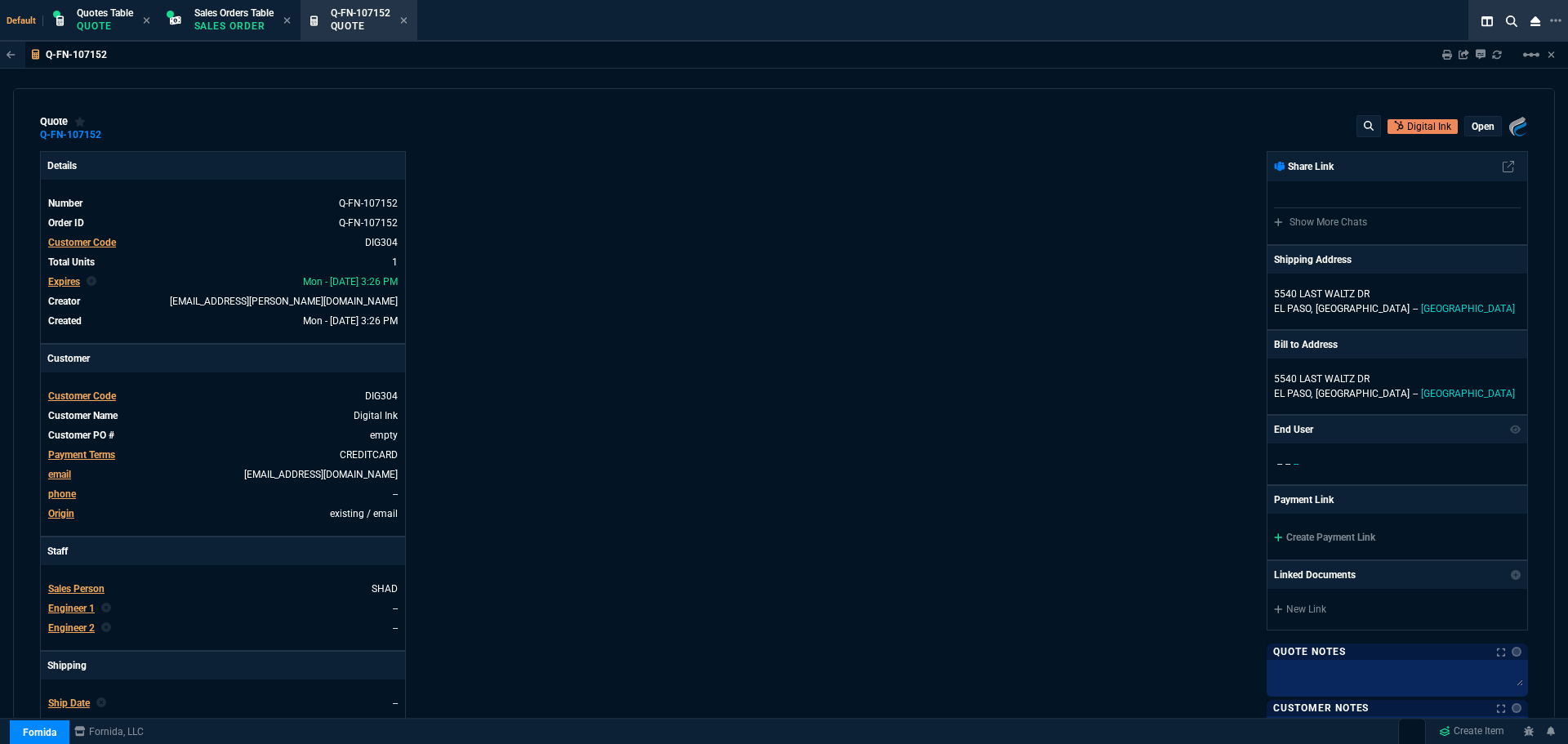
type input "30"
type input "120"
type input "21"
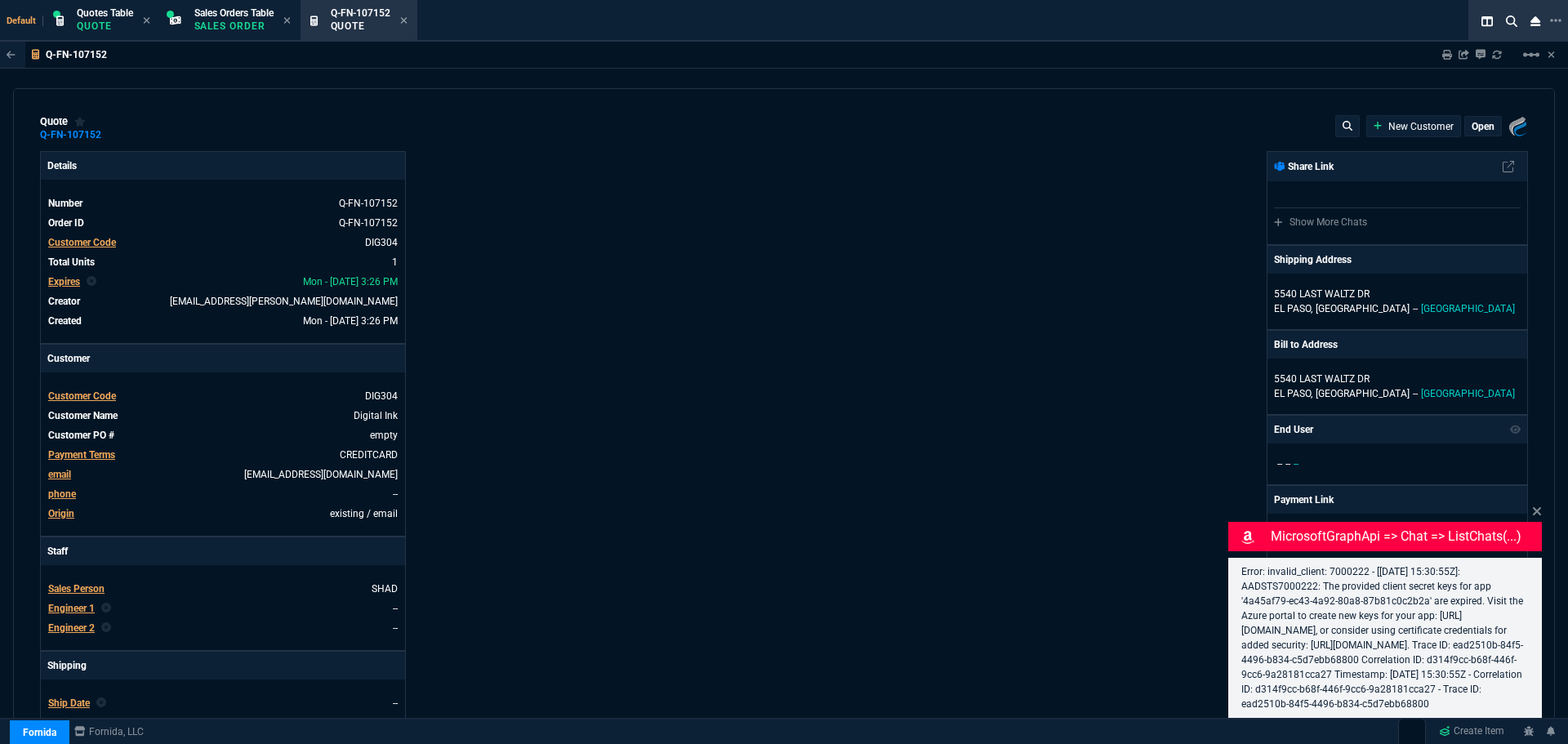
select select "4: SHAD"
type input "30"
type input "120"
type input "21"
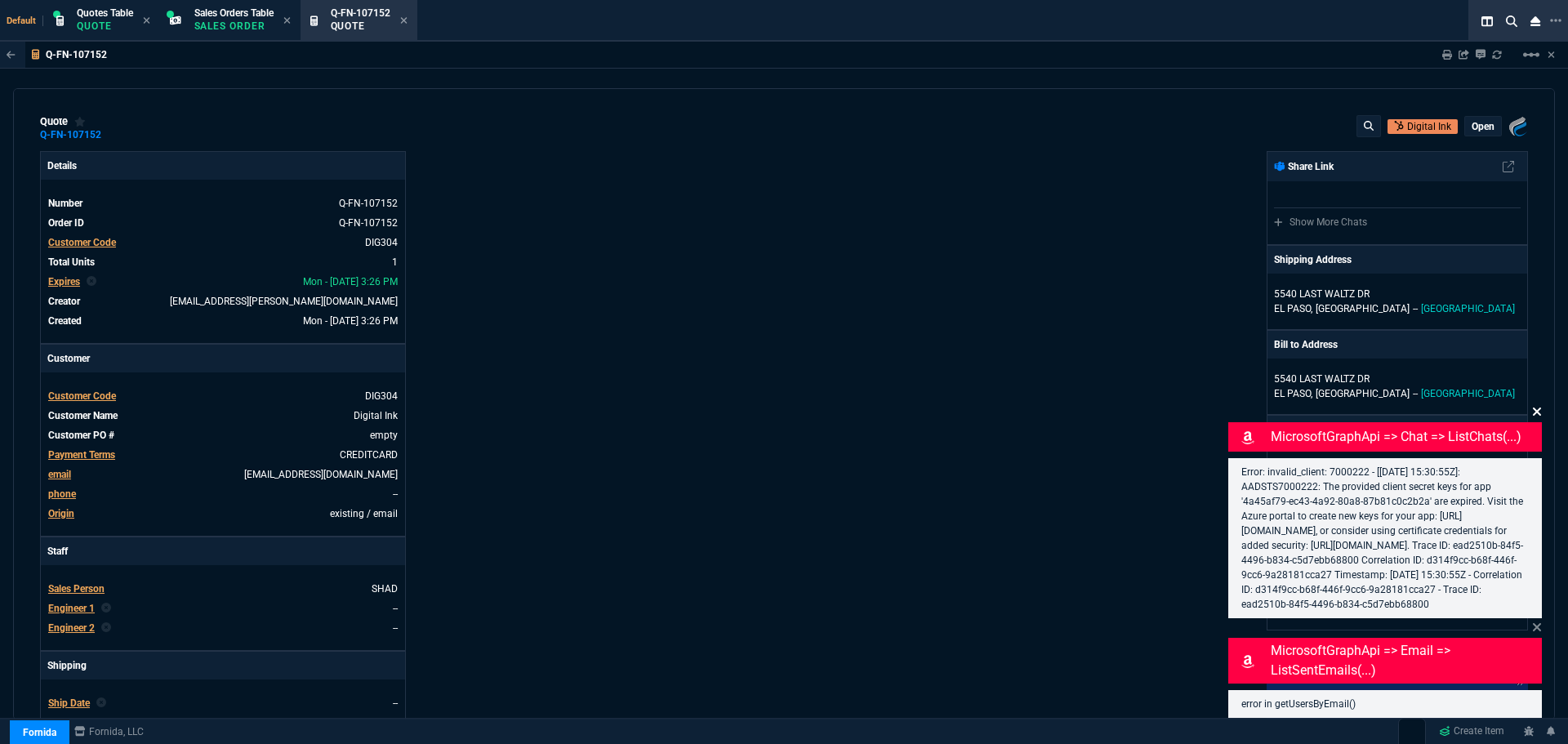
click at [1533, 408] on icon at bounding box center [1537, 412] width 8 height 8
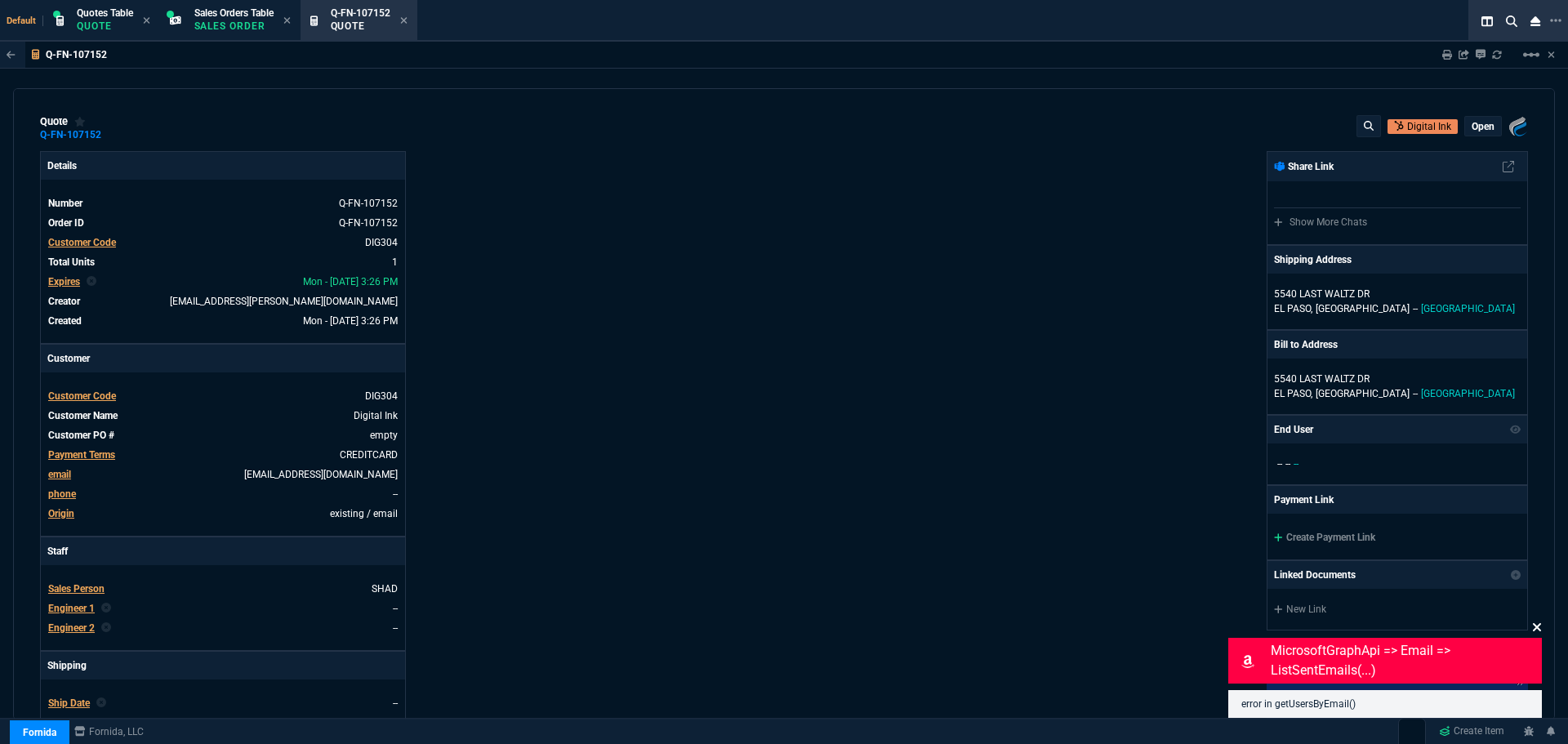
click at [1533, 626] on icon at bounding box center [1537, 627] width 10 height 13
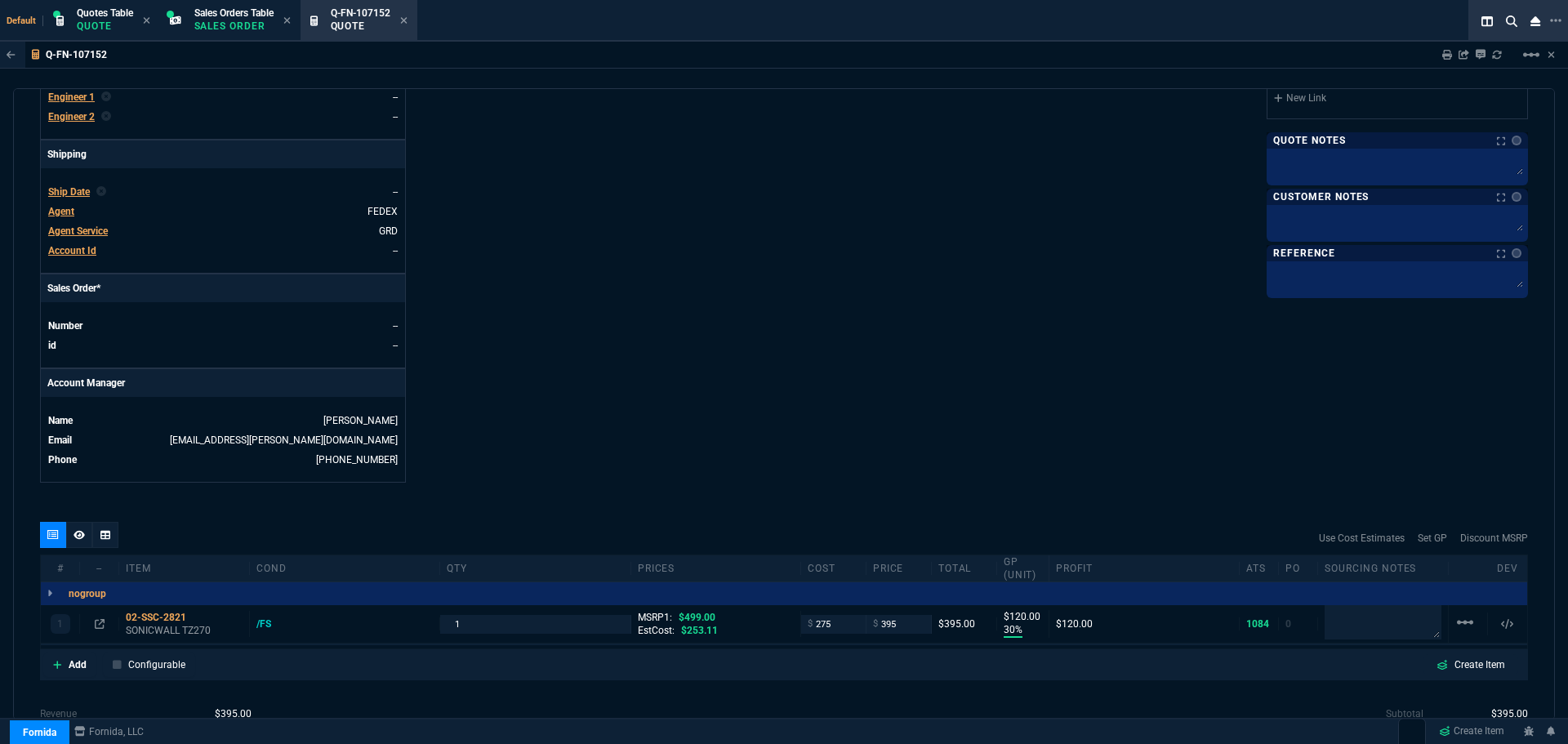
scroll to position [648, 0]
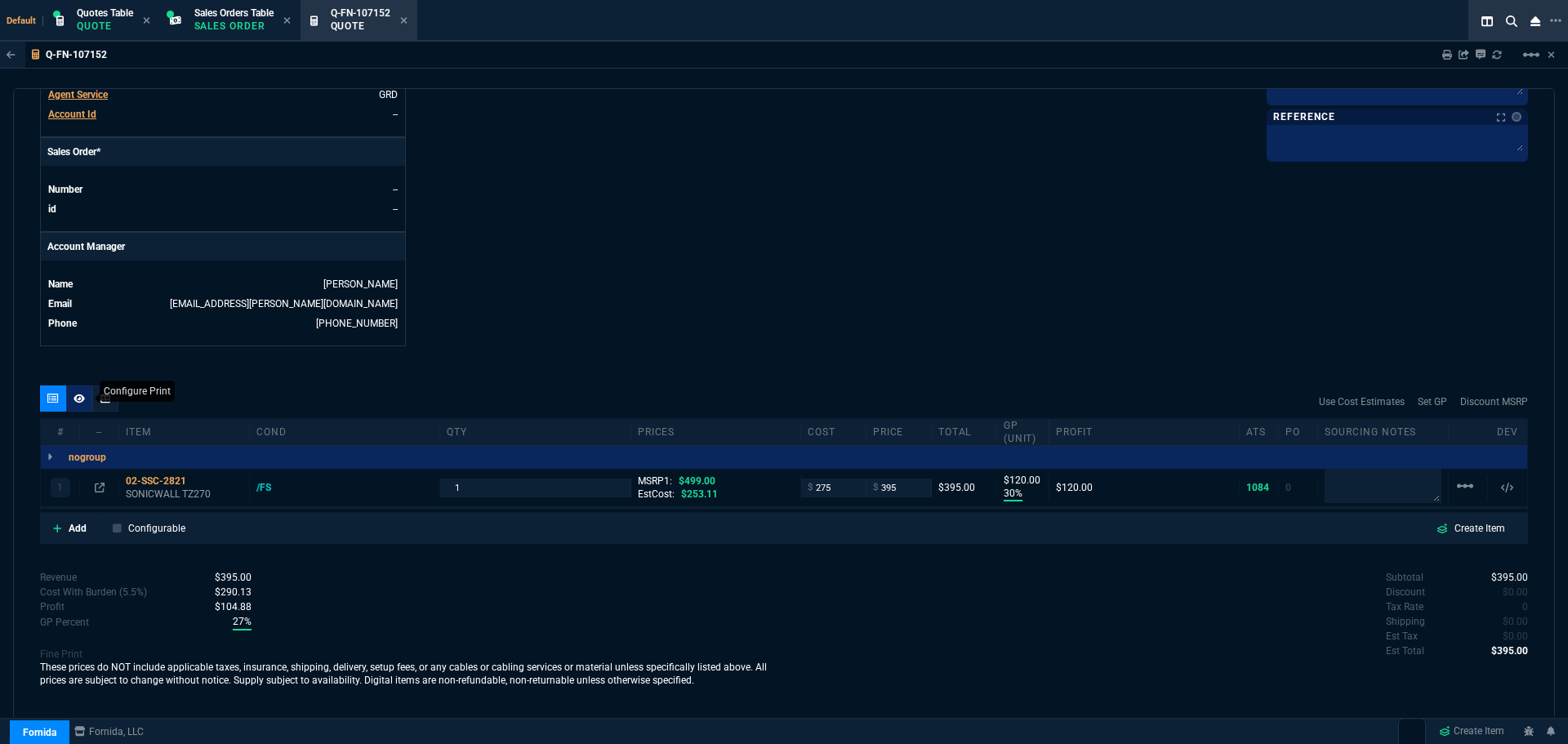
click at [75, 402] on icon at bounding box center [79, 399] width 11 height 10
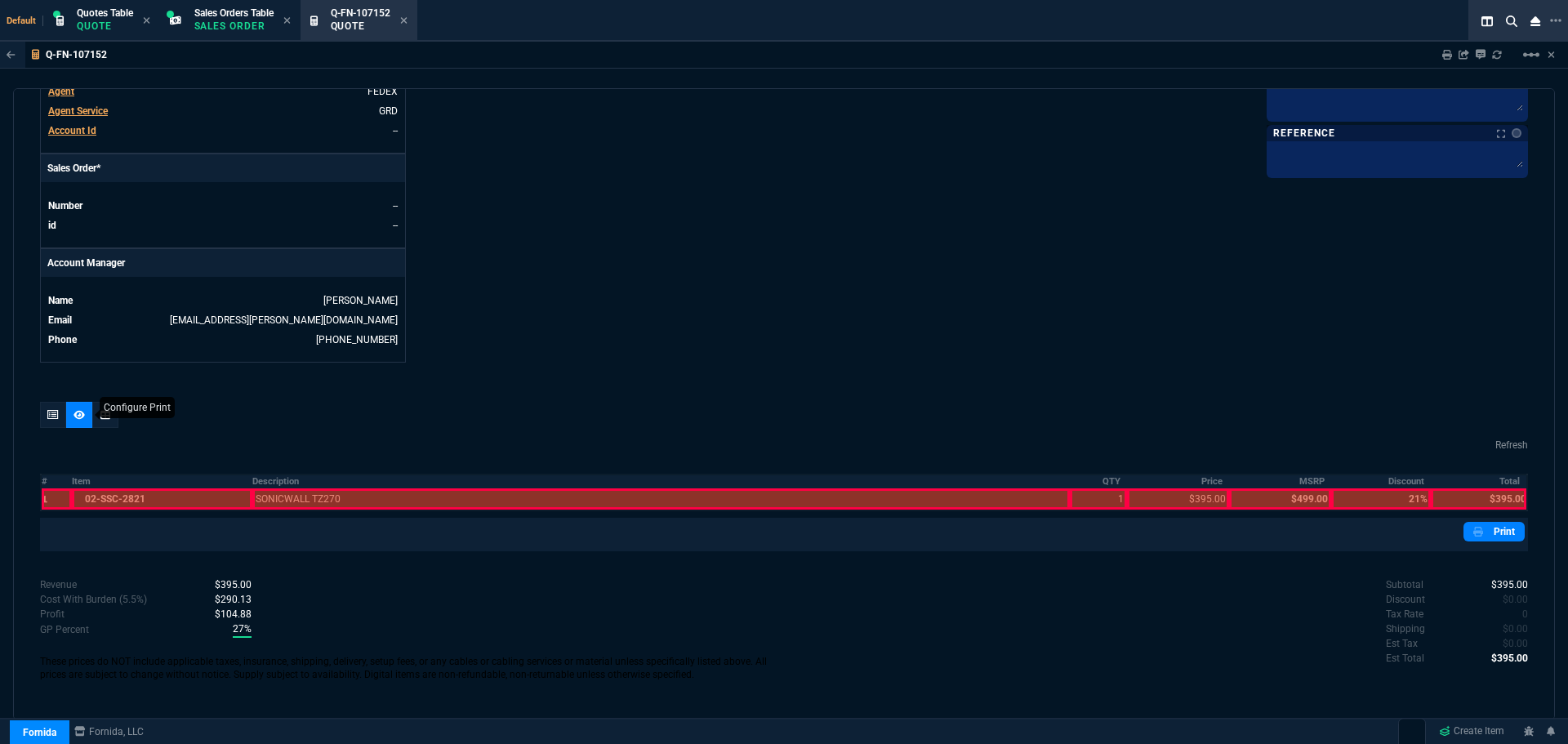
scroll to position [631, 0]
click at [266, 484] on th "Description" at bounding box center [661, 482] width 817 height 14
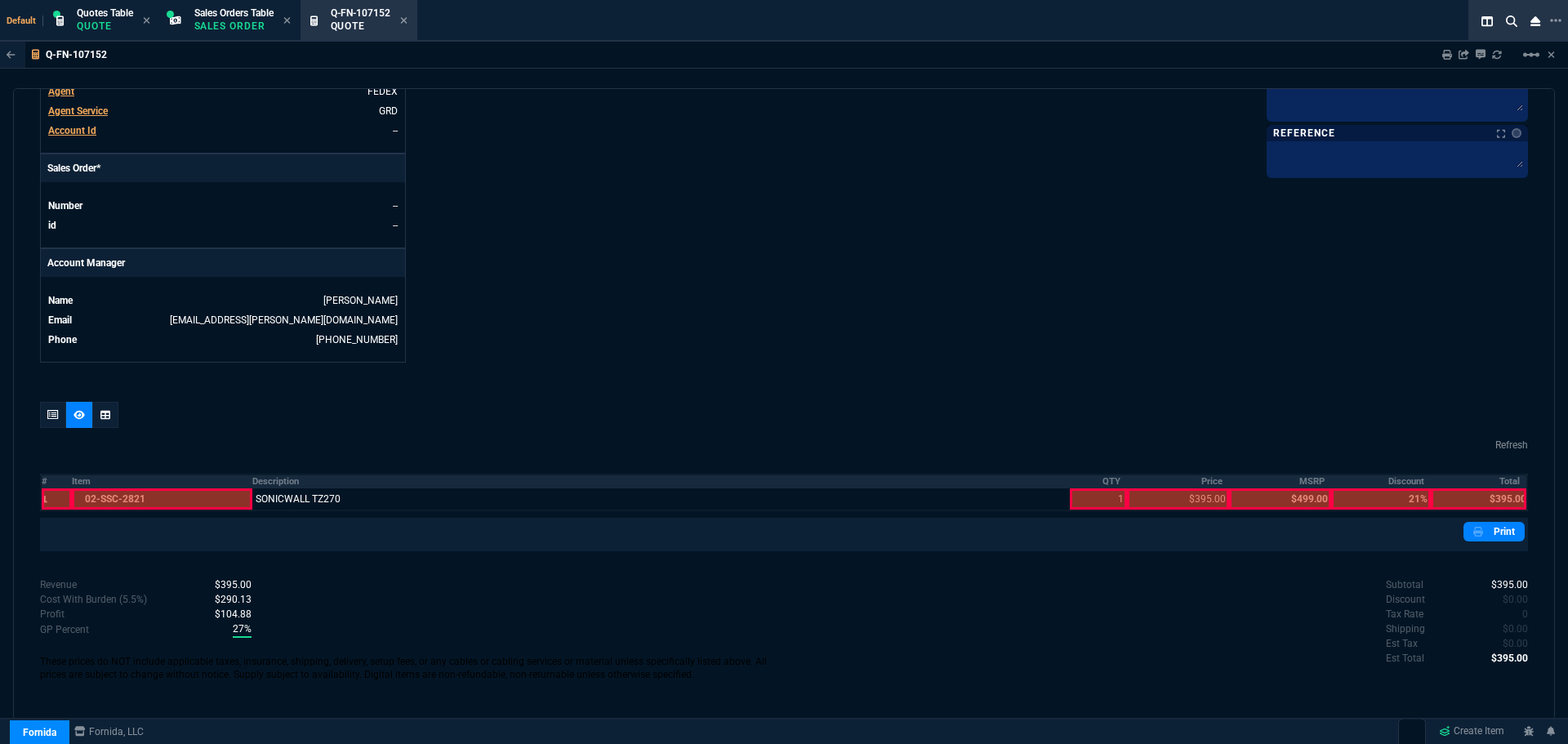
click at [1109, 484] on th "QTY" at bounding box center [1098, 482] width 58 height 14
click at [1200, 478] on th "Price" at bounding box center [1177, 482] width 102 height 14
click at [1492, 481] on th "Total" at bounding box center [1478, 482] width 97 height 14
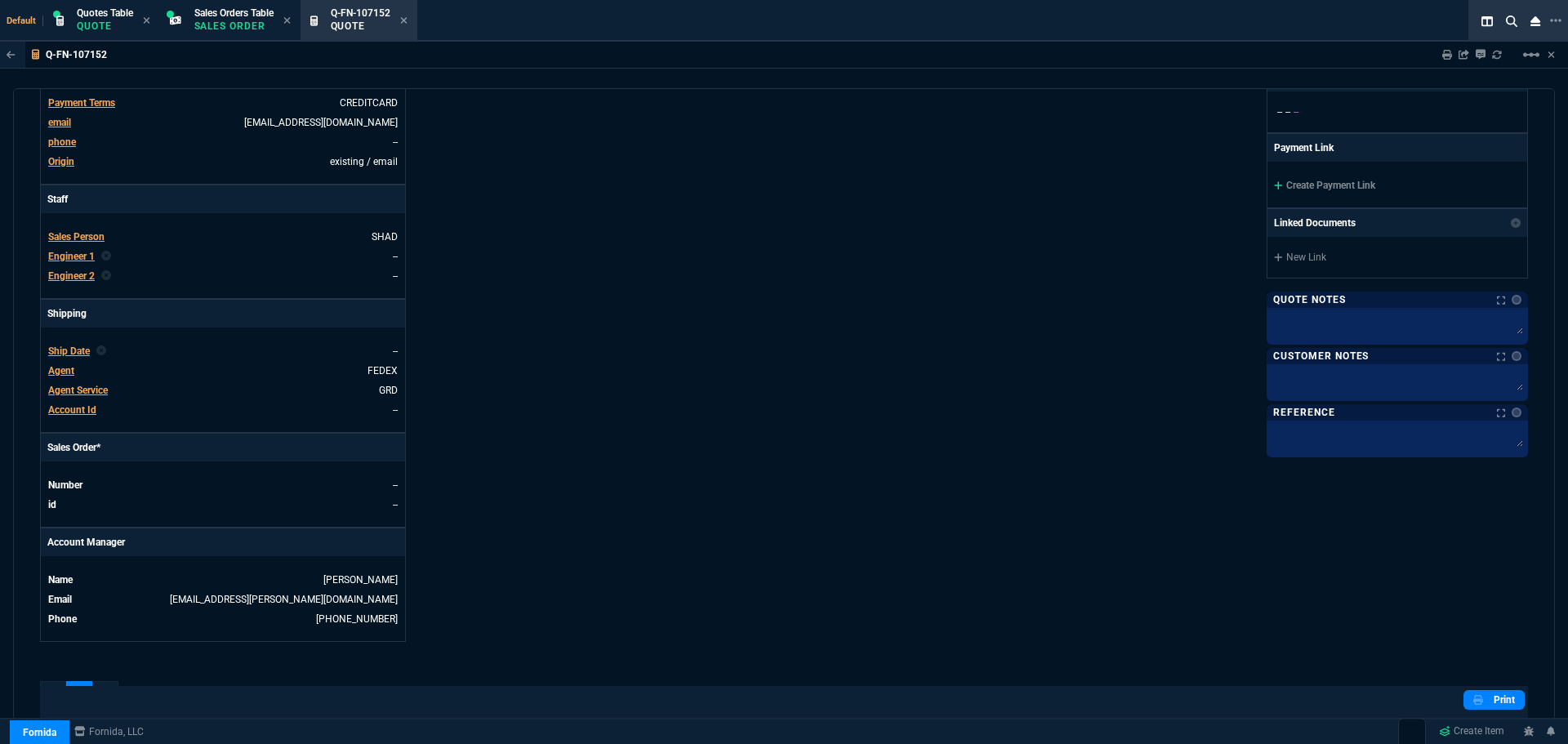
scroll to position [223, 0]
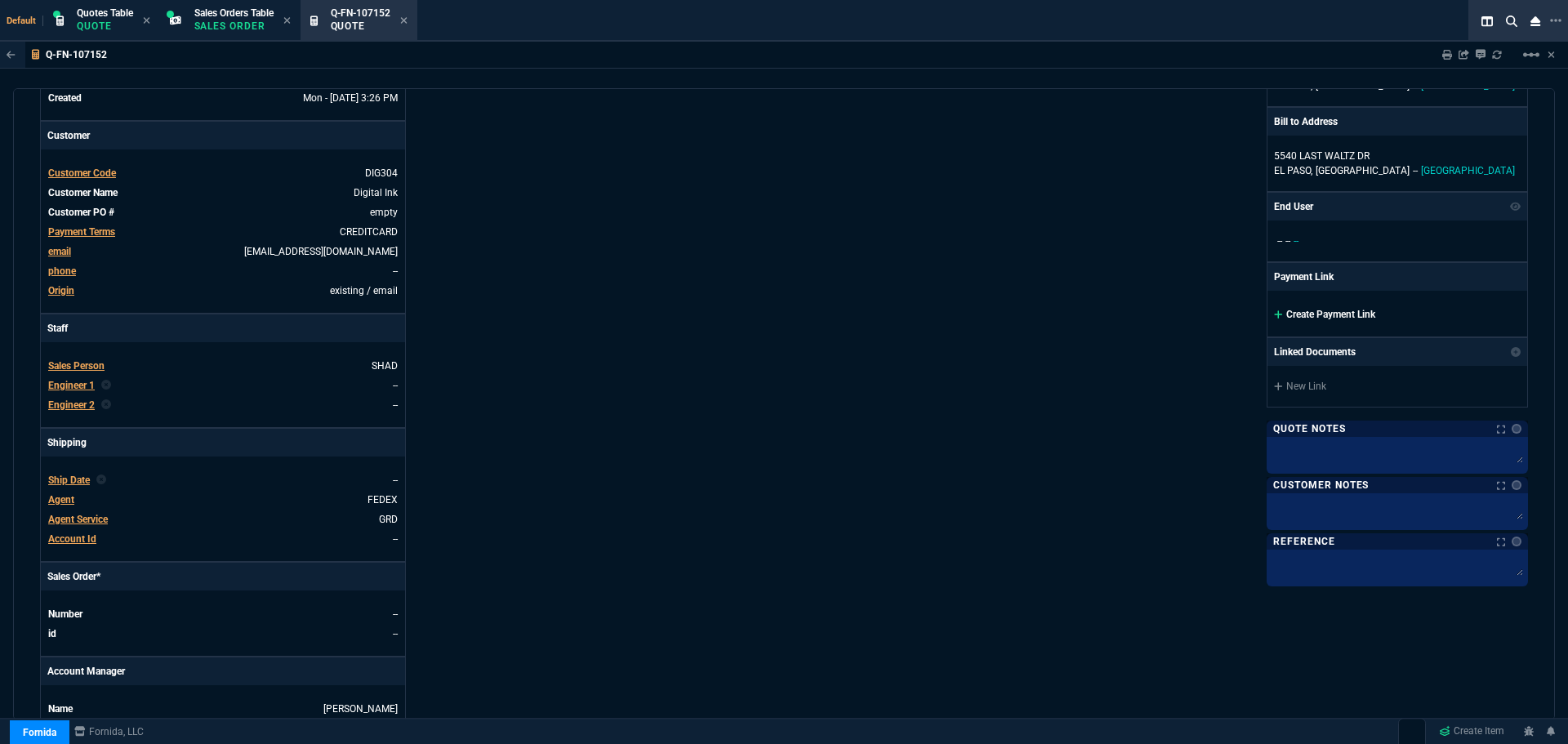
click at [1324, 318] on link "Create Payment Link" at bounding box center [1325, 314] width 102 height 11
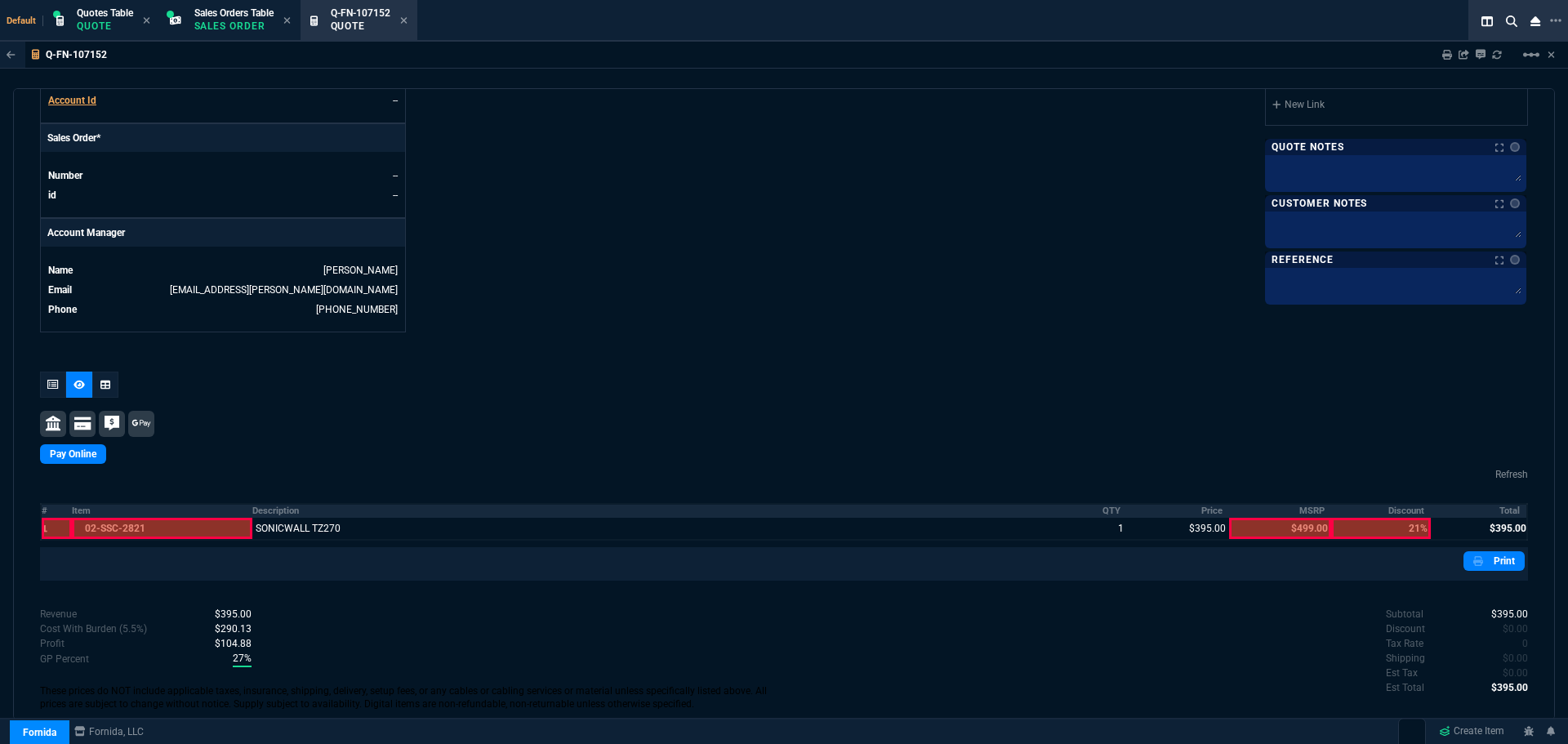
scroll to position [691, 0]
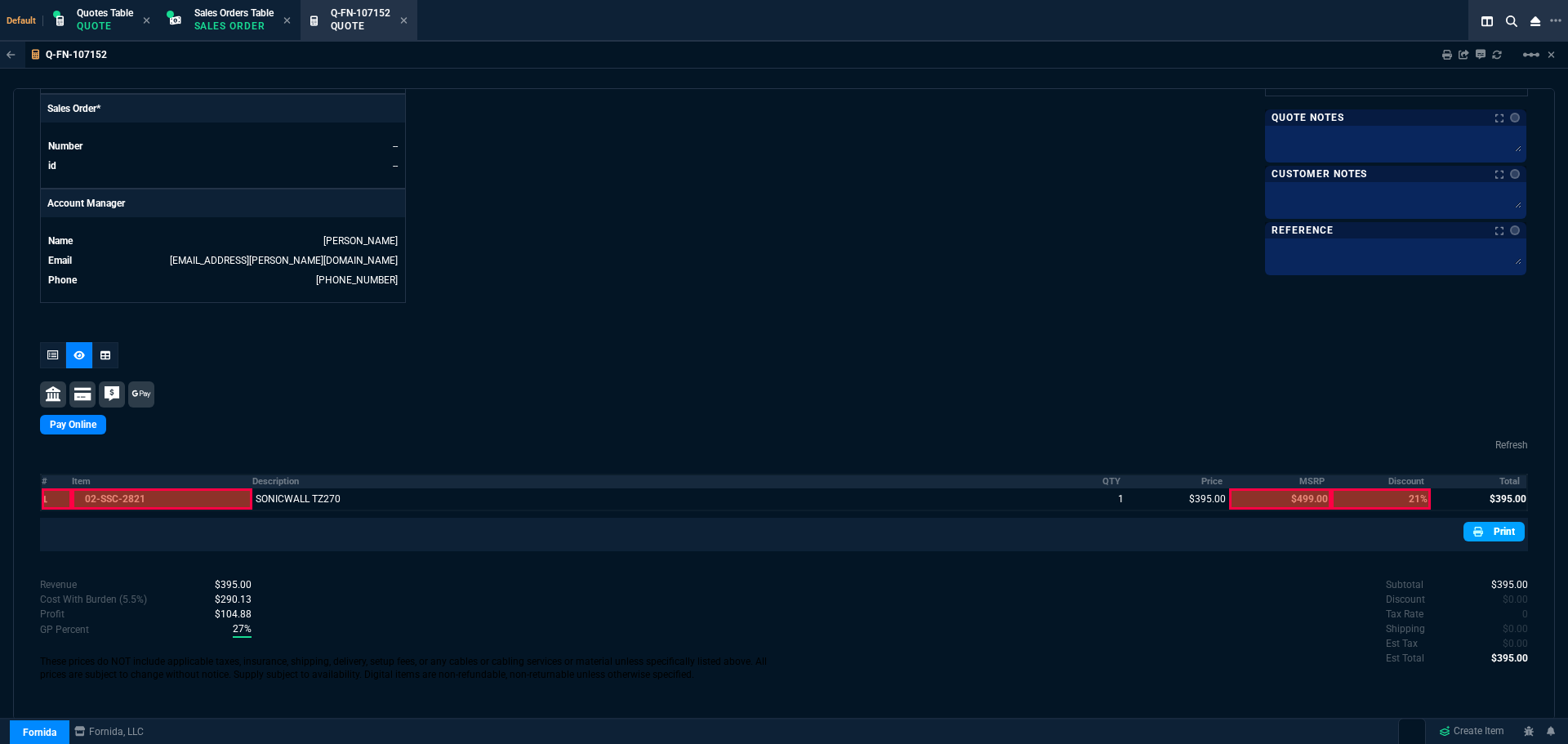
click at [1503, 540] on link "Print" at bounding box center [1493, 532] width 61 height 20
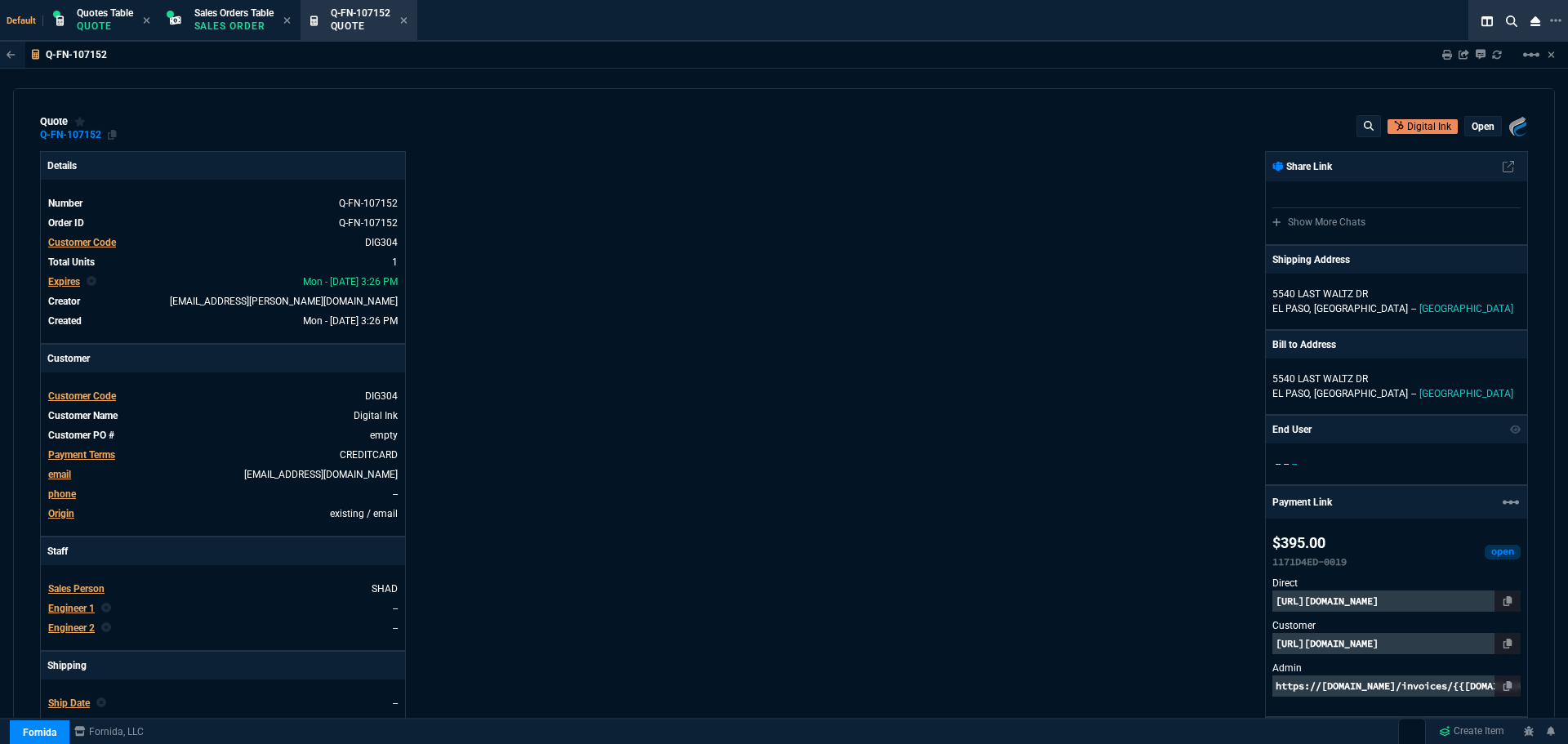
drag, startPoint x: 111, startPoint y: 137, endPoint x: 96, endPoint y: 137, distance: 15.0
click at [111, 136] on icon at bounding box center [112, 135] width 9 height 10
click at [1503, 643] on icon at bounding box center [1507, 644] width 9 height 10
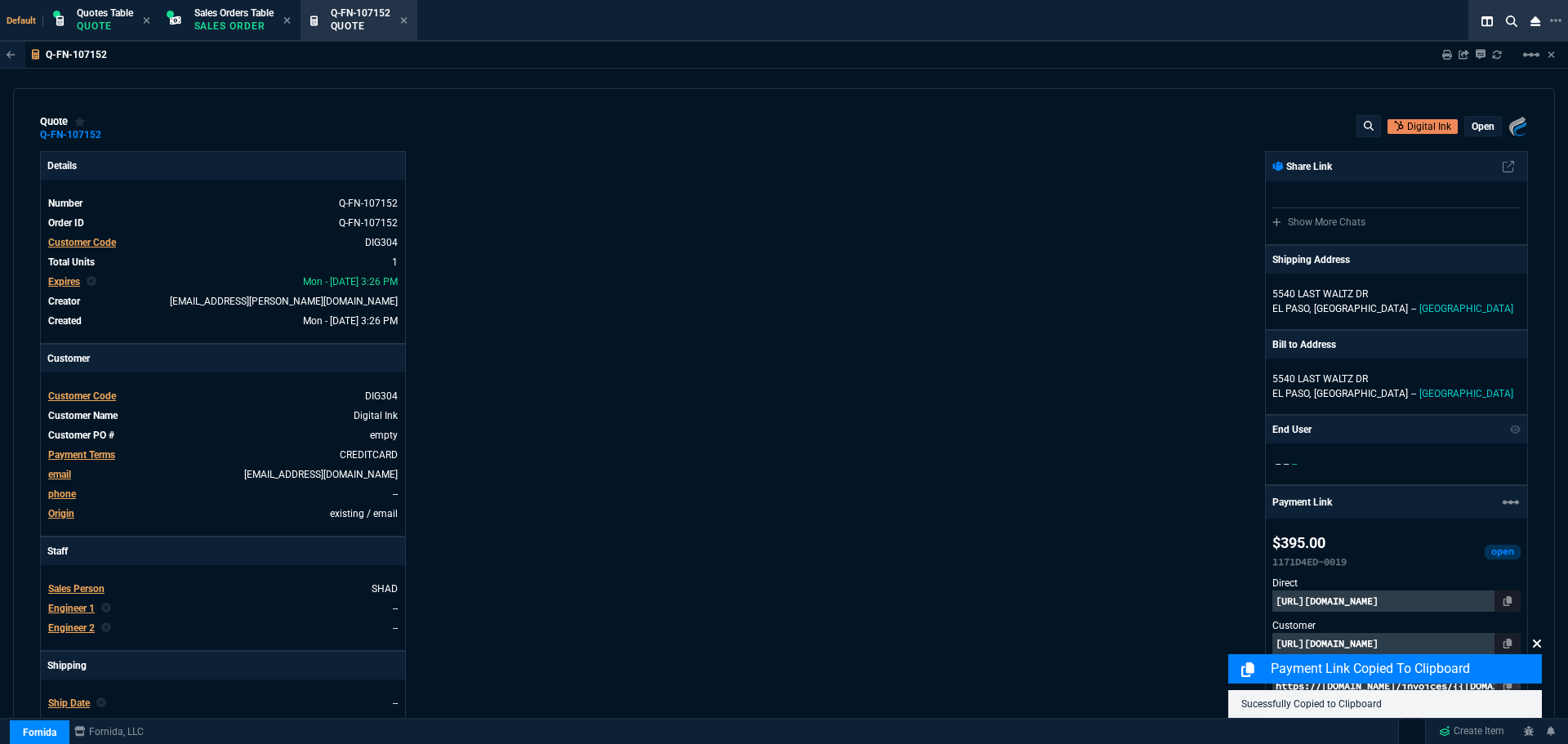
click at [1540, 644] on icon at bounding box center [1537, 643] width 10 height 13
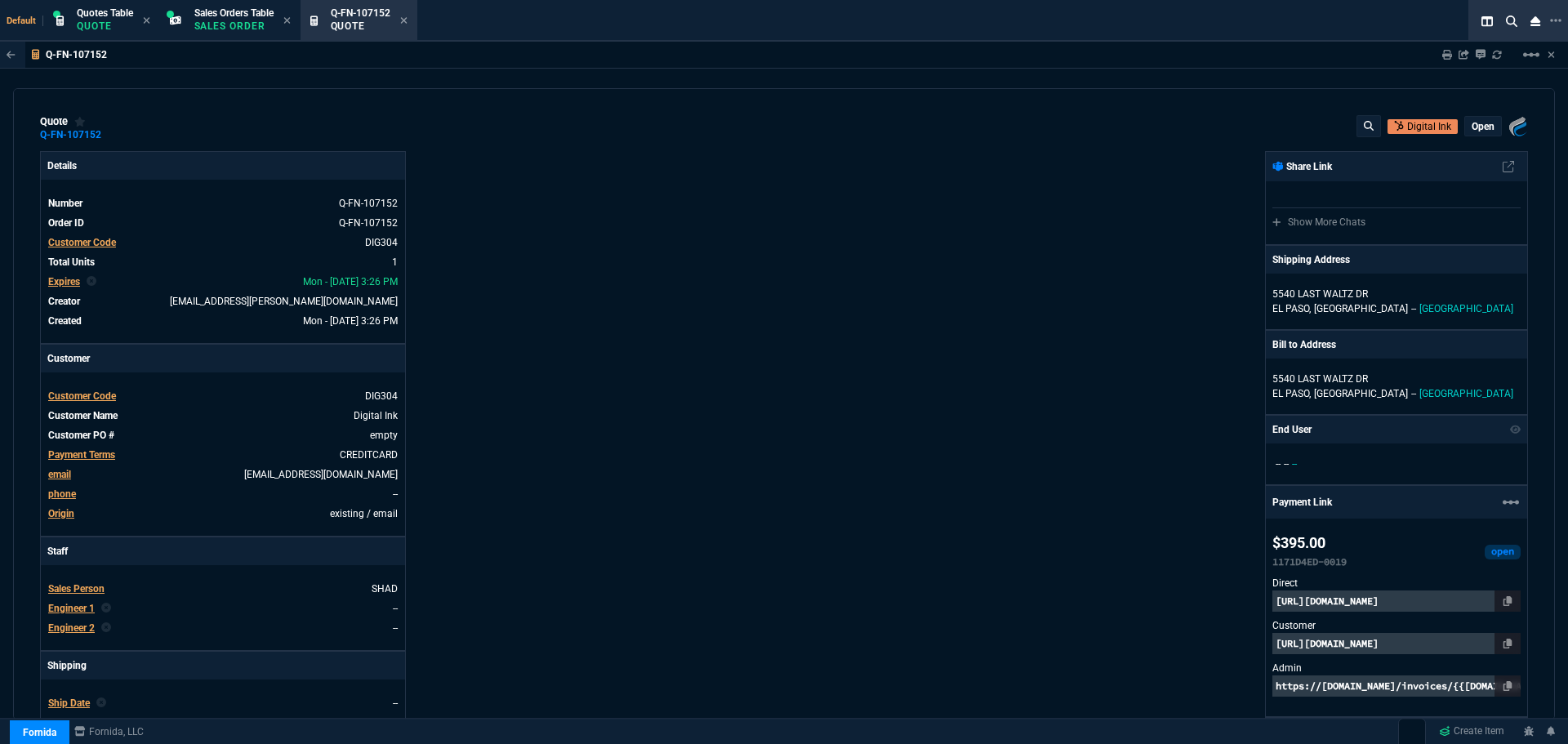
click at [1374, 644] on p "https://pay.fornida.com/public/quotes/Q-FN-107152/checkout" at bounding box center [1396, 643] width 248 height 21
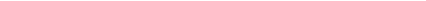
select select "4: SHAD"
select select
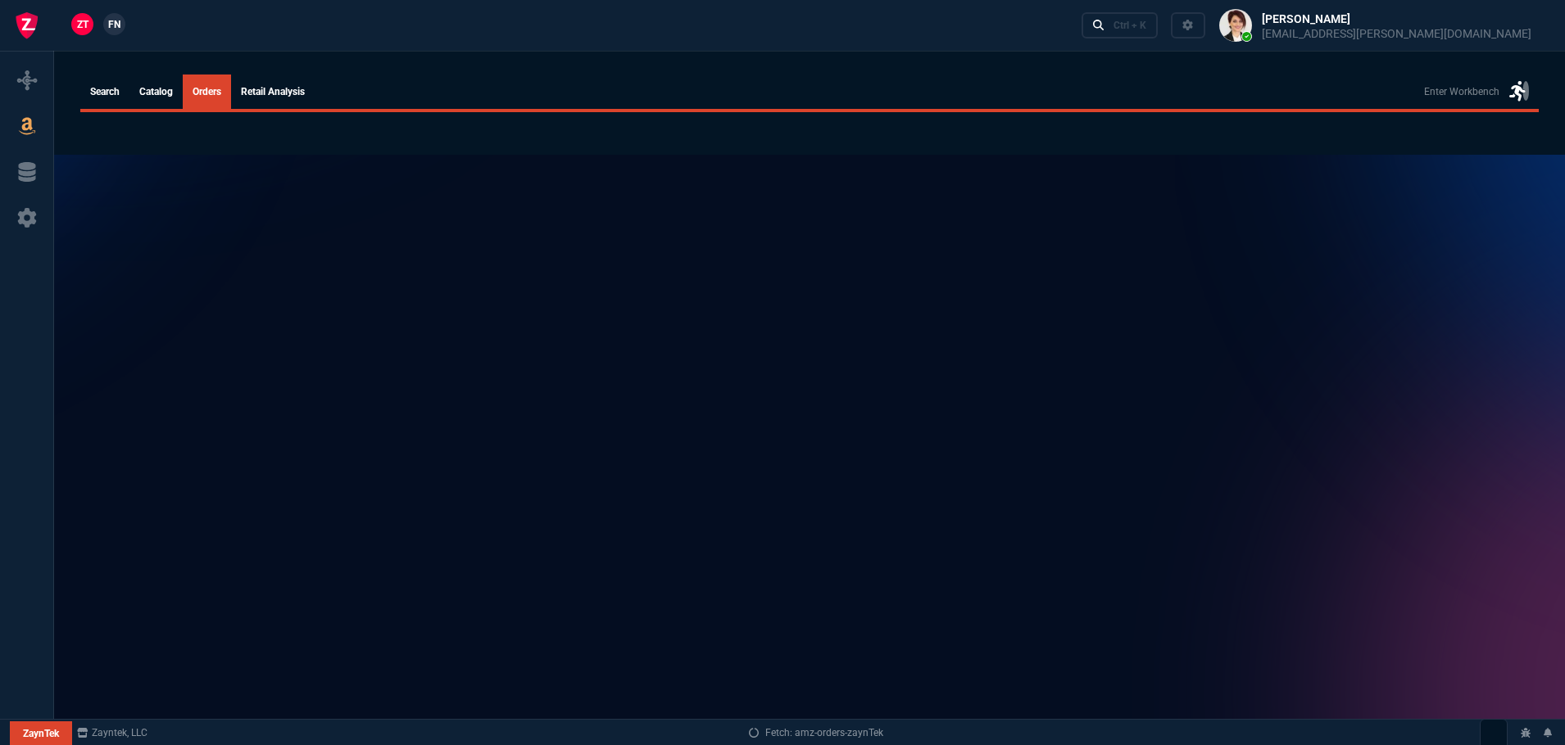
select select
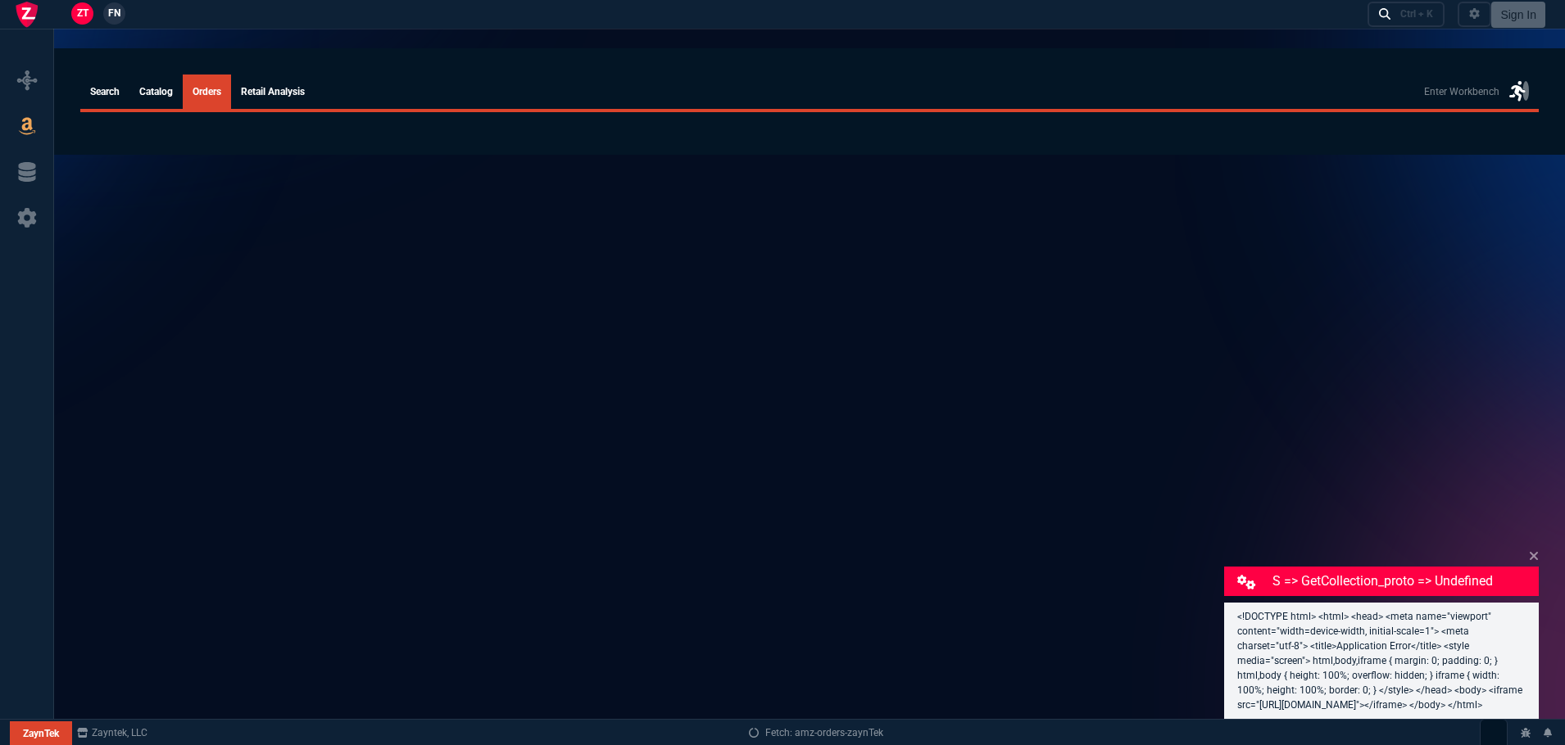
select select
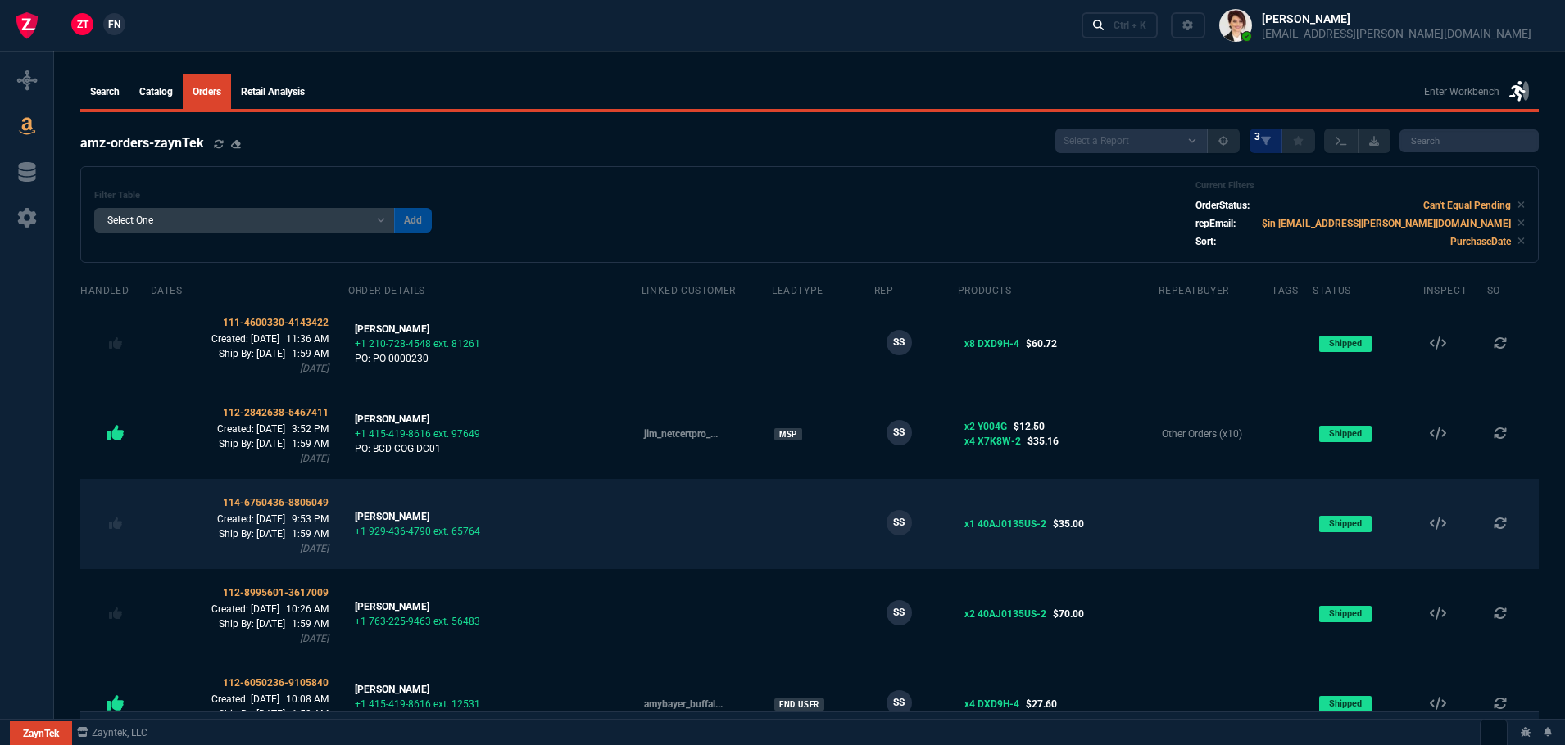
click at [1533, 540] on td at bounding box center [1513, 524] width 52 height 90
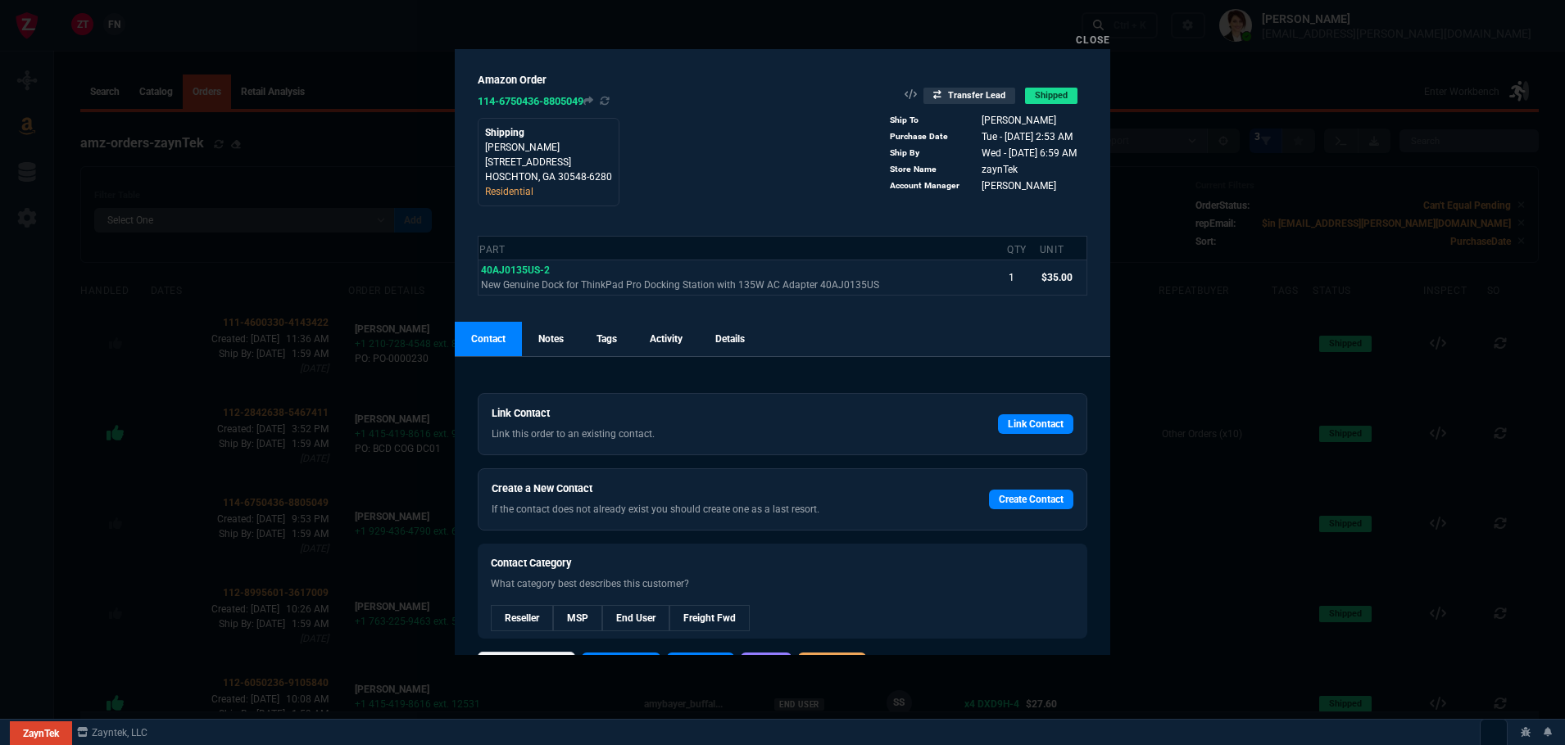
click at [1084, 36] on link "Close" at bounding box center [1093, 39] width 34 height 11
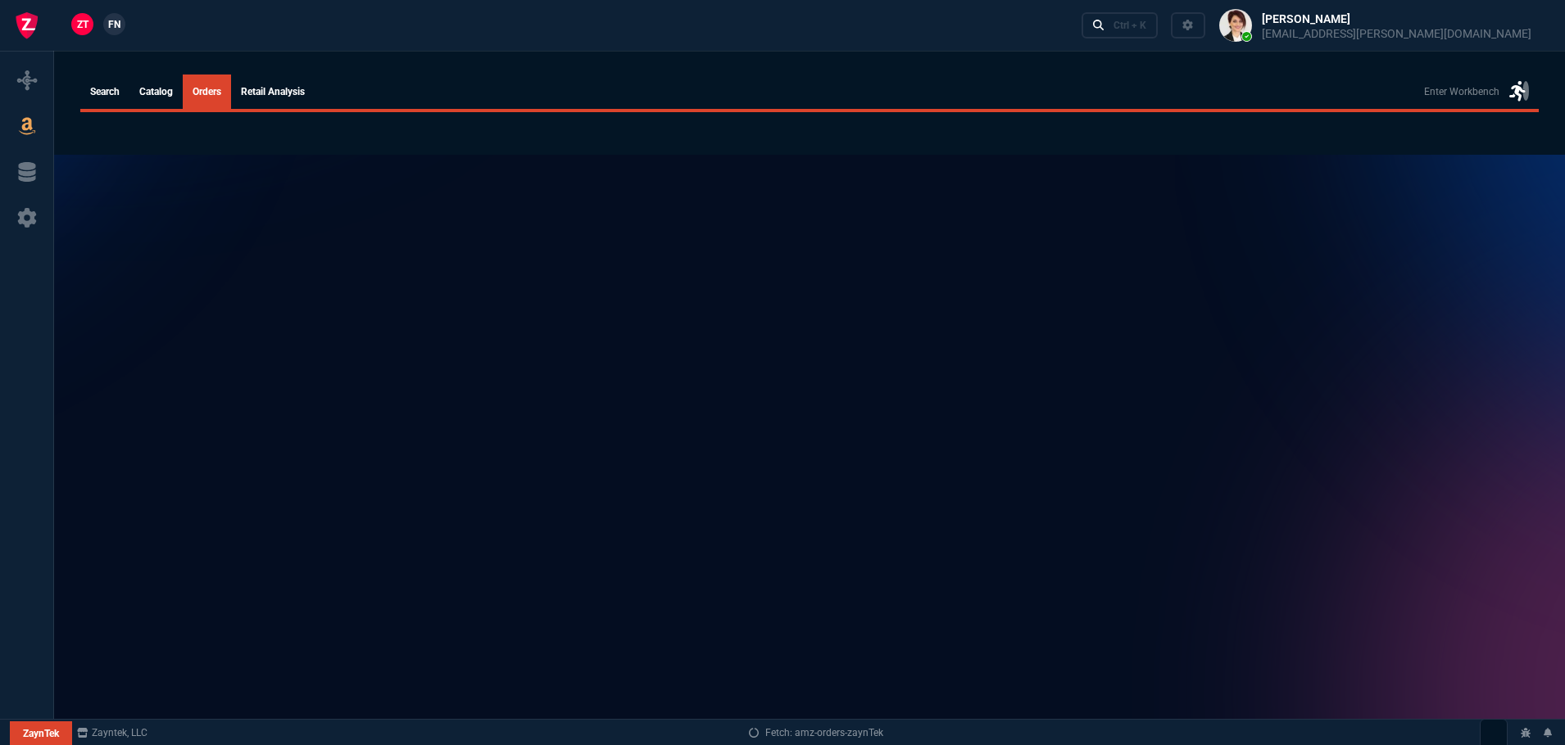
select select
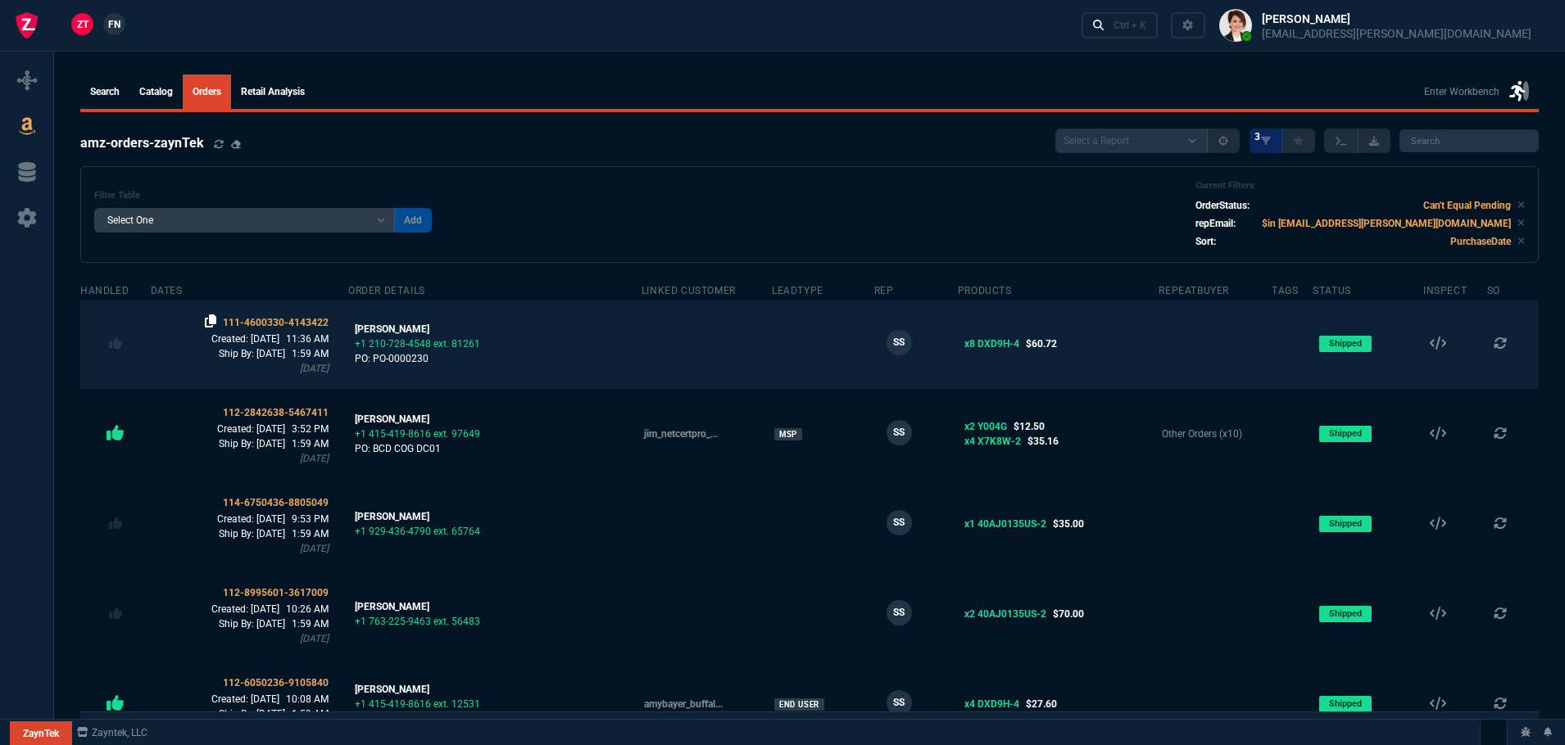
click at [216, 321] on icon at bounding box center [210, 321] width 11 height 13
click at [283, 319] on span "111-4600330-4143422" at bounding box center [276, 322] width 106 height 11
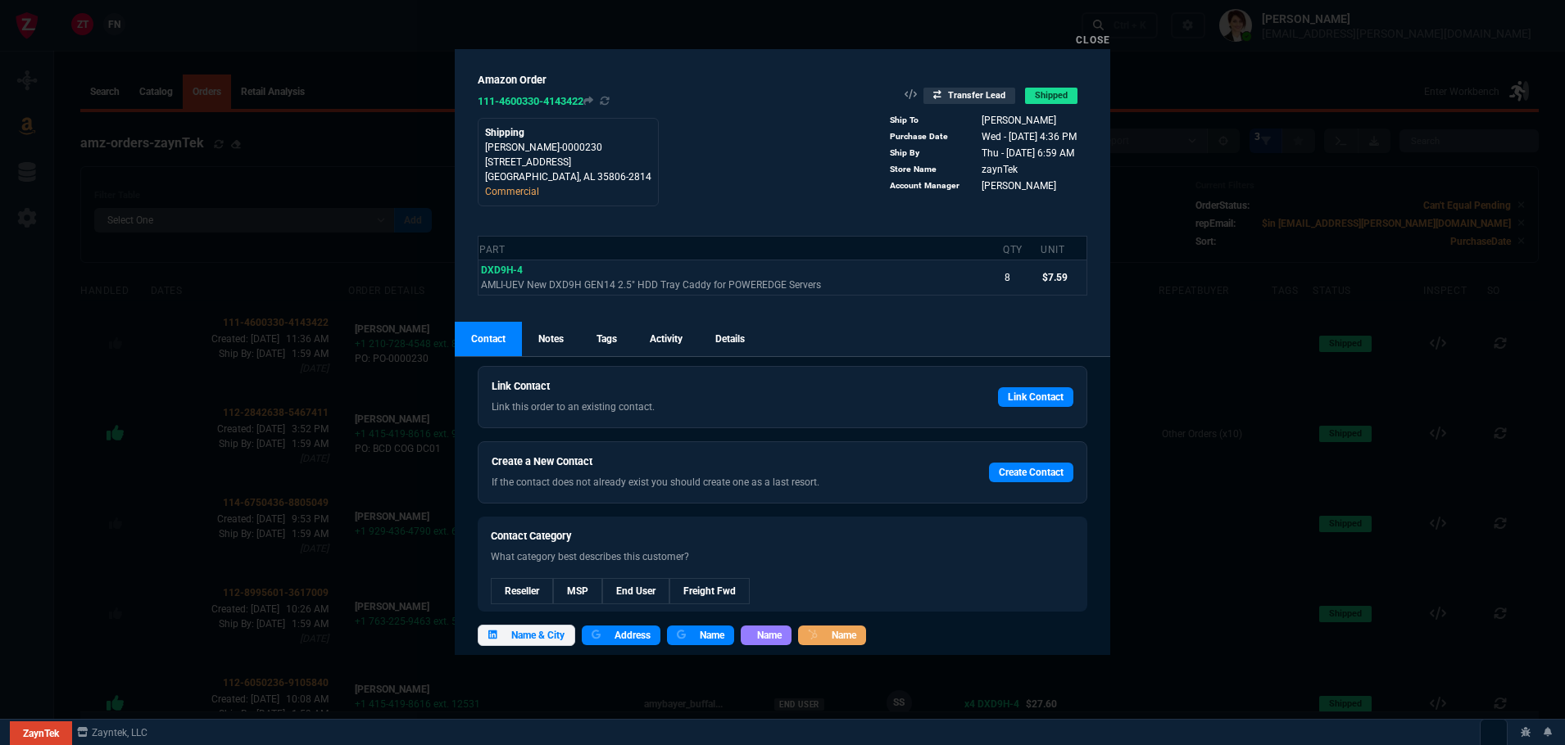
scroll to position [41, 0]
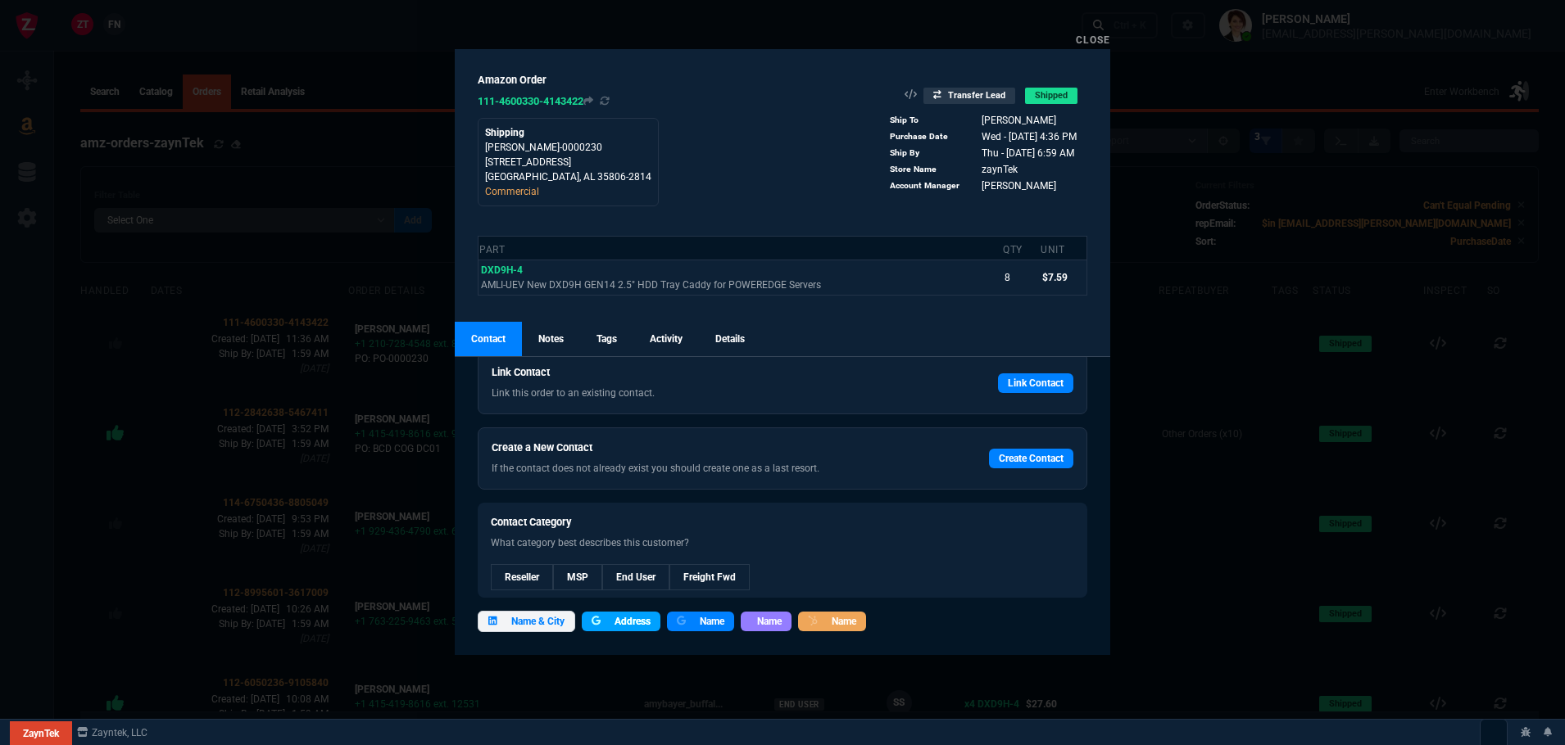
click at [610, 621] on link "Address" at bounding box center [621, 622] width 79 height 20
click at [967, 118] on icon at bounding box center [971, 120] width 9 height 10
